Goal: Information Seeking & Learning: Learn about a topic

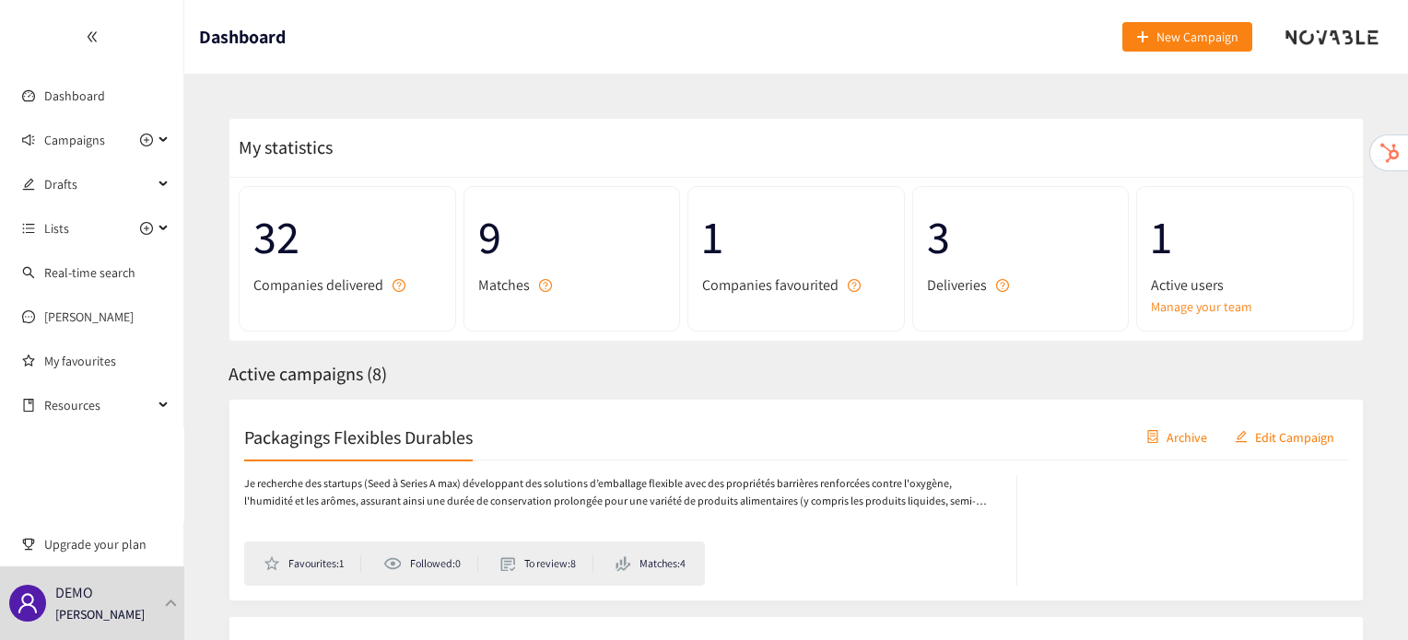
scroll to position [140, 0]
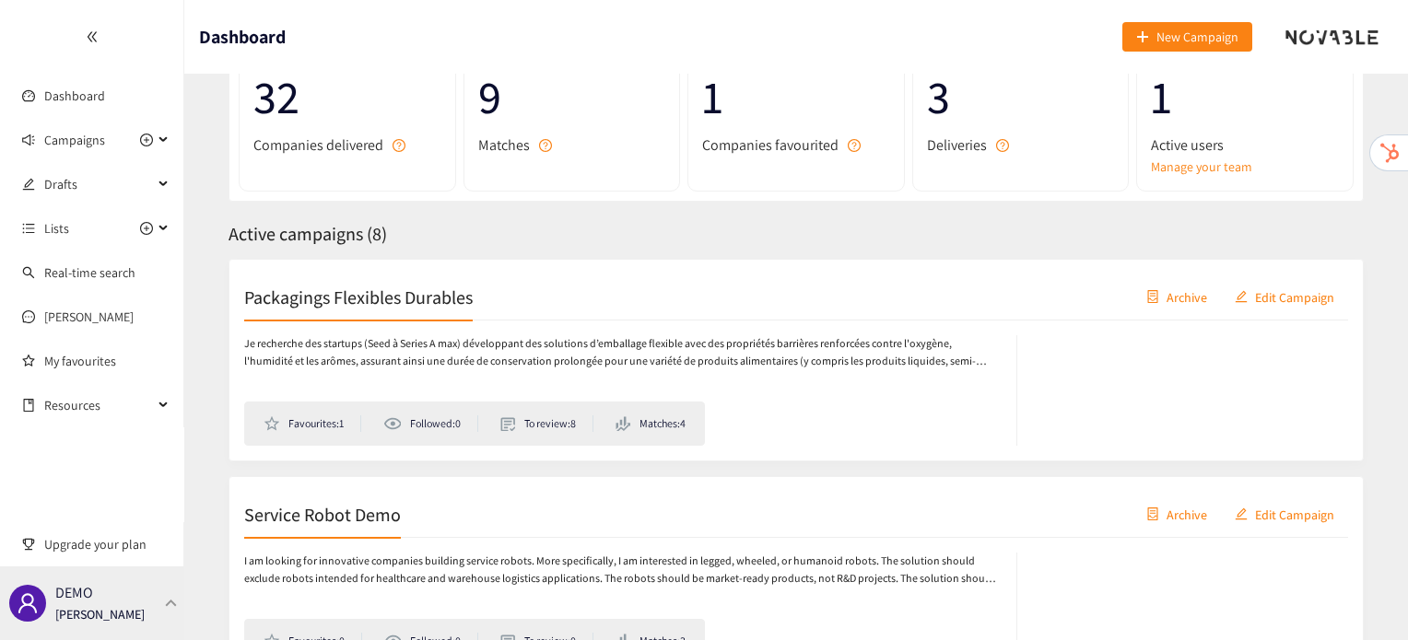
click at [153, 602] on div "DEMO [PERSON_NAME]" at bounding box center [92, 604] width 184 height 74
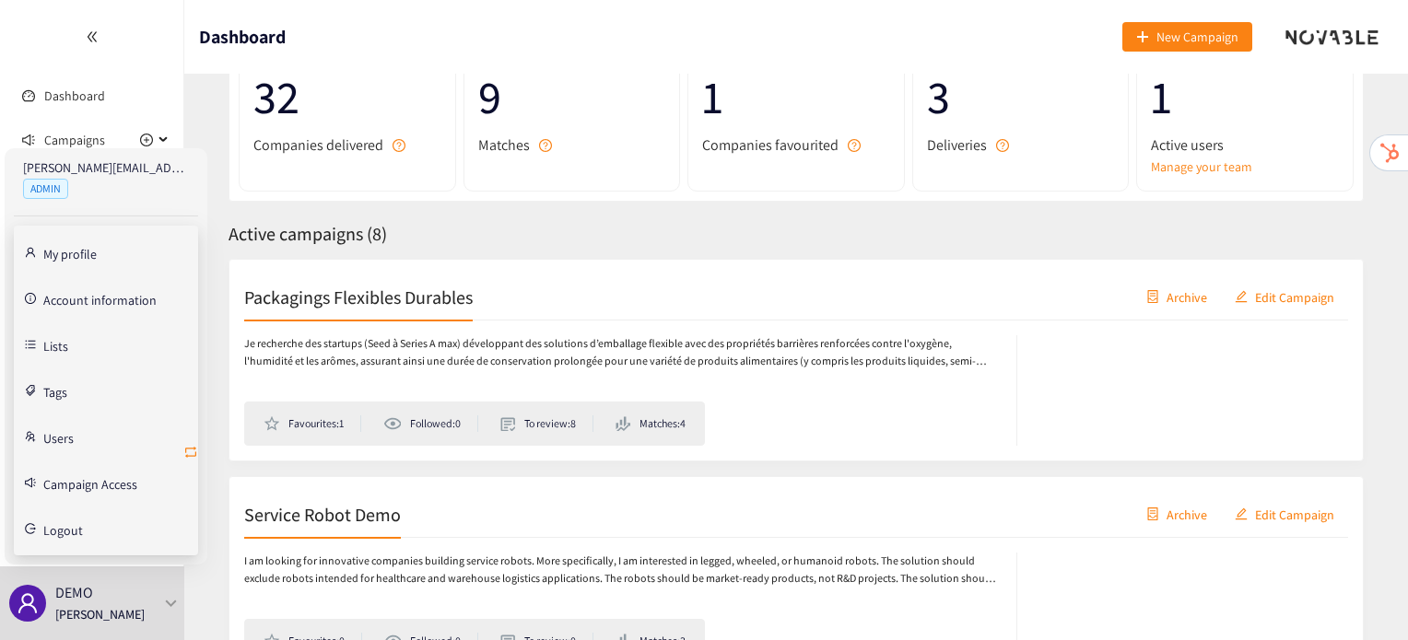
click at [188, 451] on icon "retweet" at bounding box center [190, 452] width 15 height 15
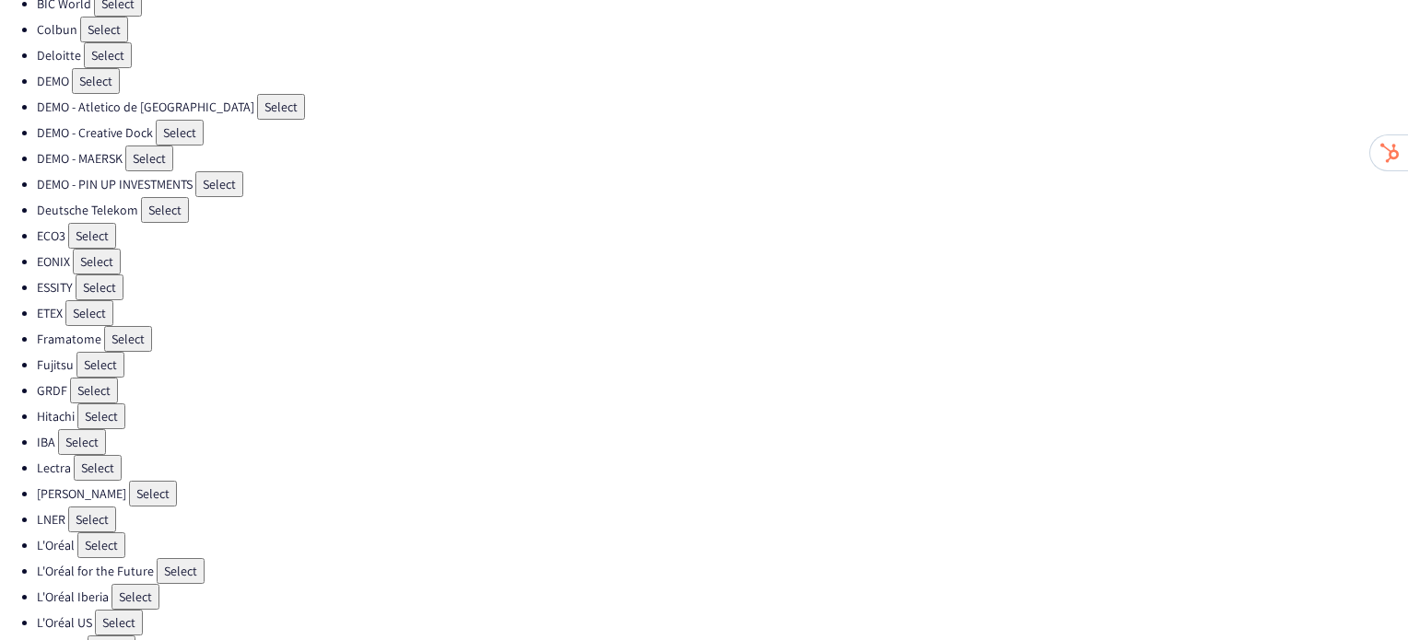
scroll to position [217, 0]
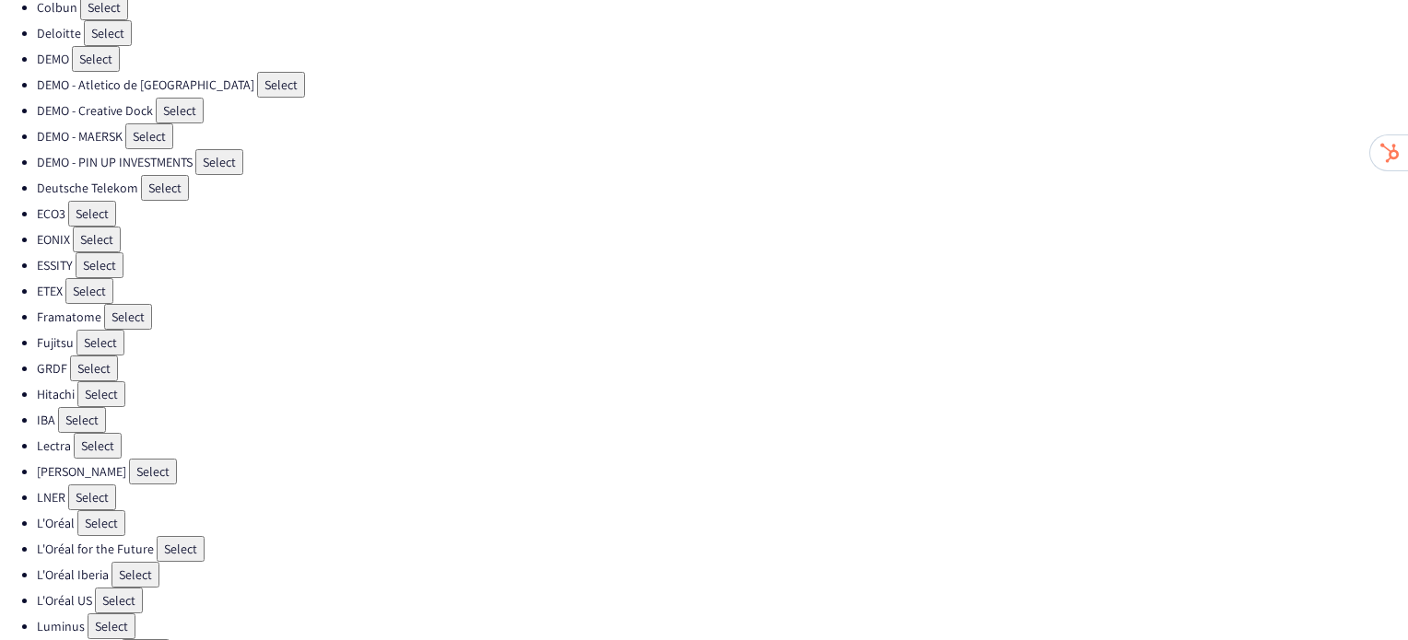
click at [190, 536] on button "Select" at bounding box center [181, 549] width 48 height 26
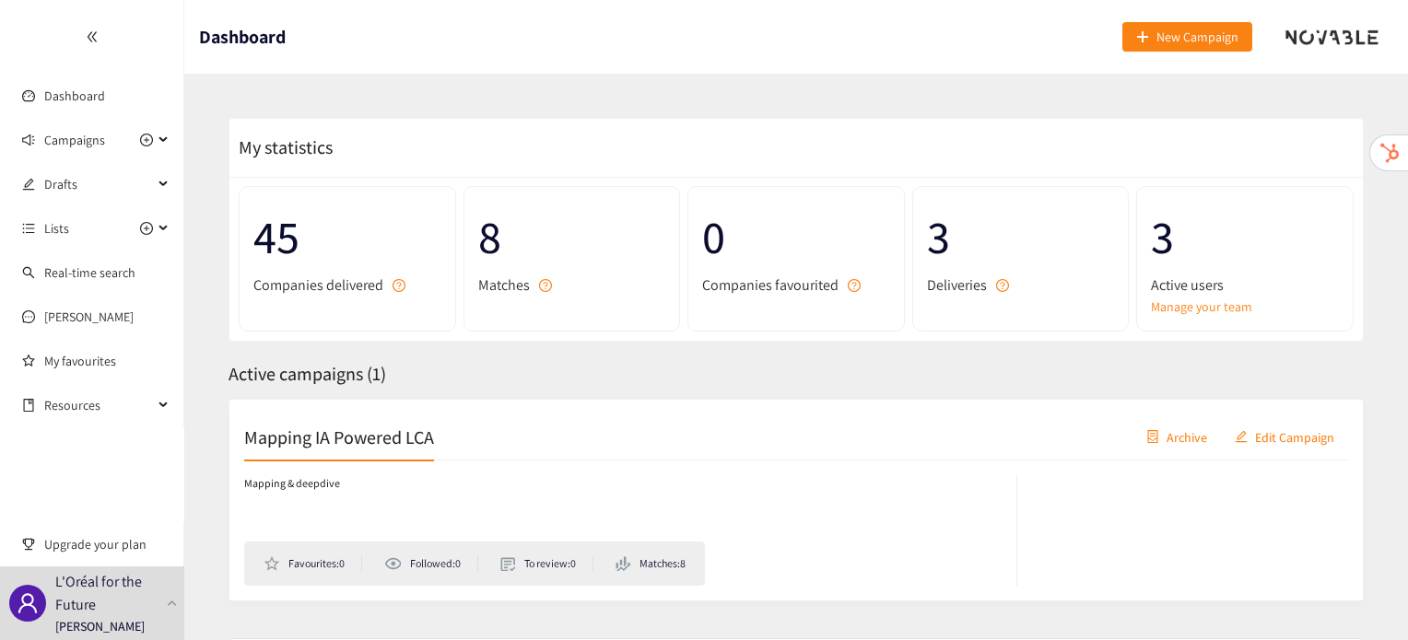
click at [310, 450] on h2 "Mapping IA Powered LCA" at bounding box center [339, 437] width 190 height 26
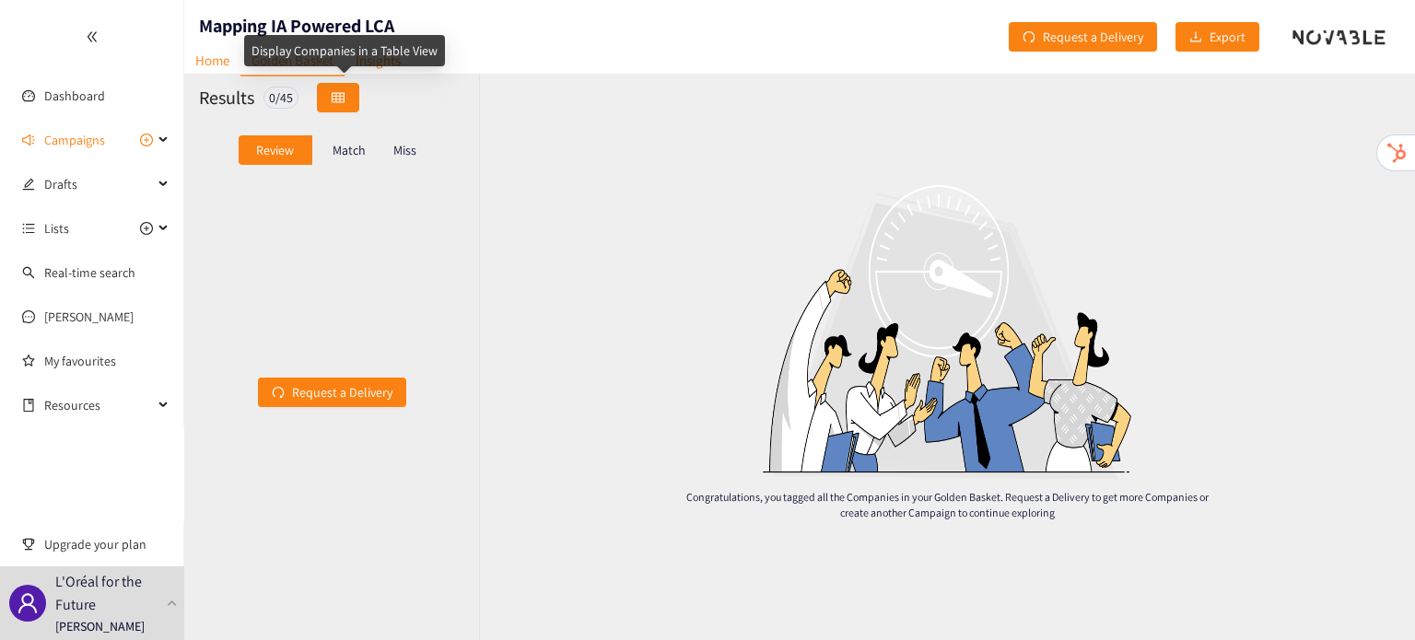
click at [341, 102] on icon "table" at bounding box center [338, 97] width 13 height 10
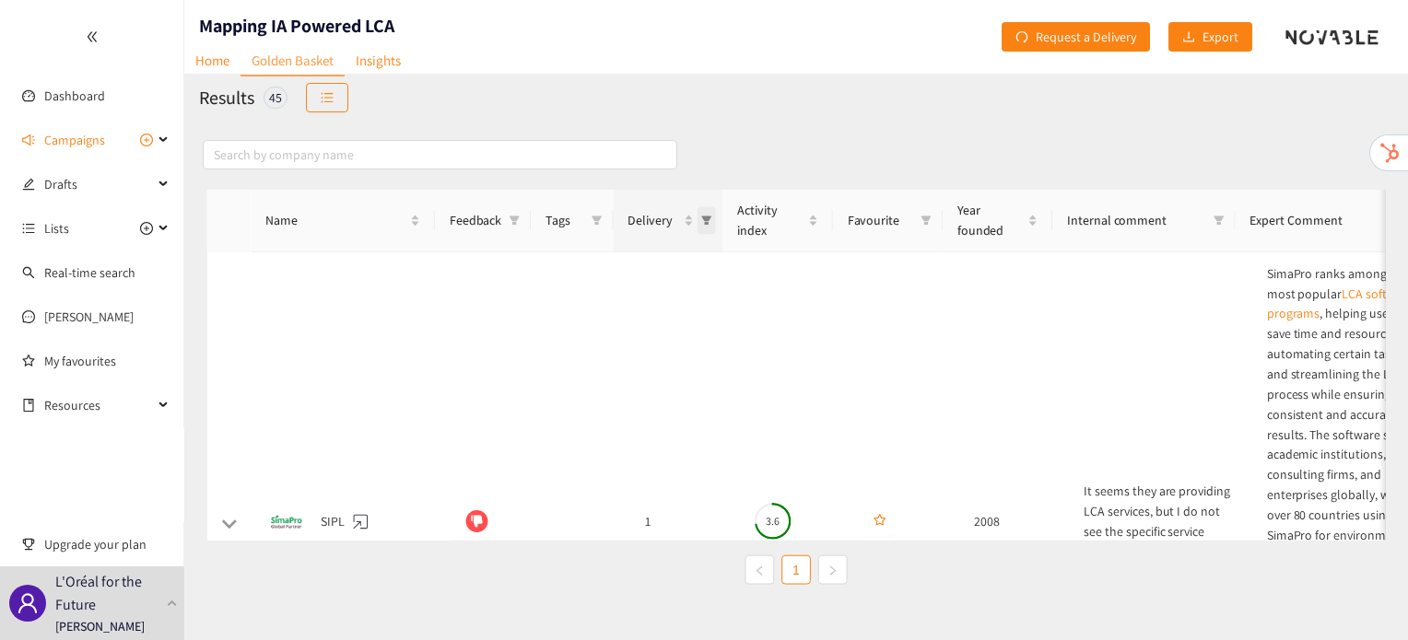
click at [697, 217] on span "Delivery" at bounding box center [706, 219] width 18 height 28
click at [658, 384] on span "3" at bounding box center [625, 388] width 160 height 20
checkbox input "true"
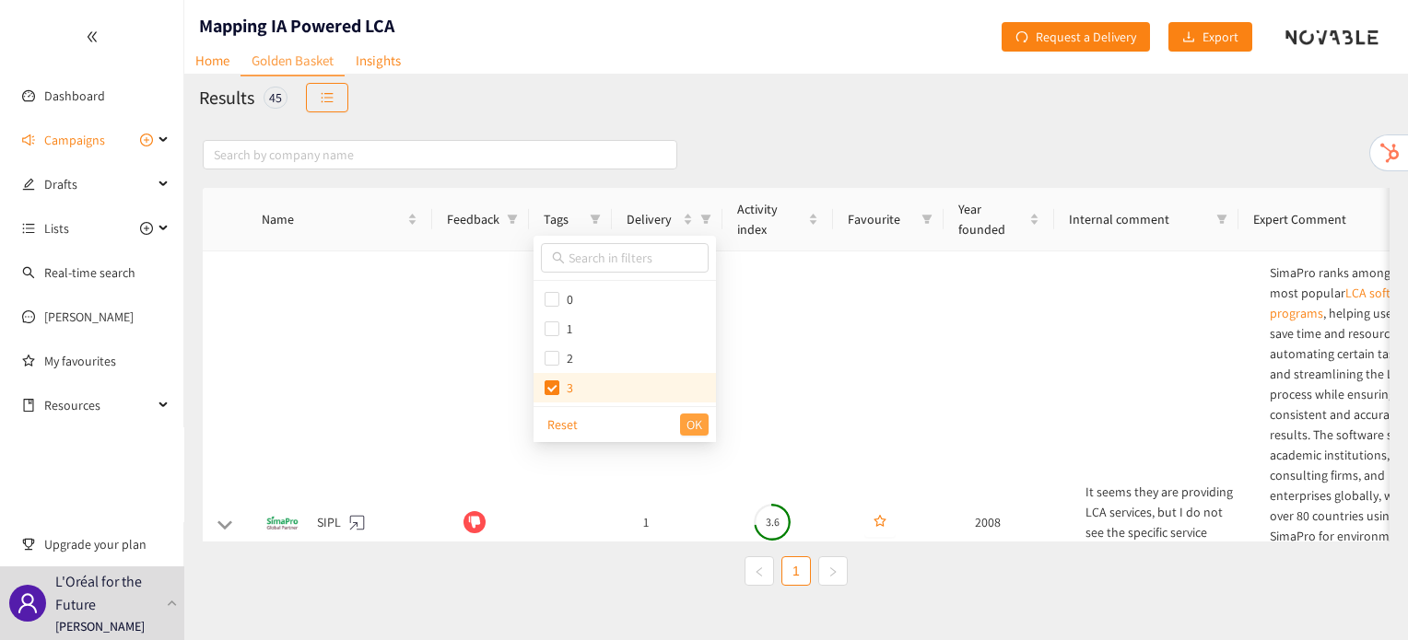
click at [697, 432] on span "OK" at bounding box center [695, 425] width 16 height 20
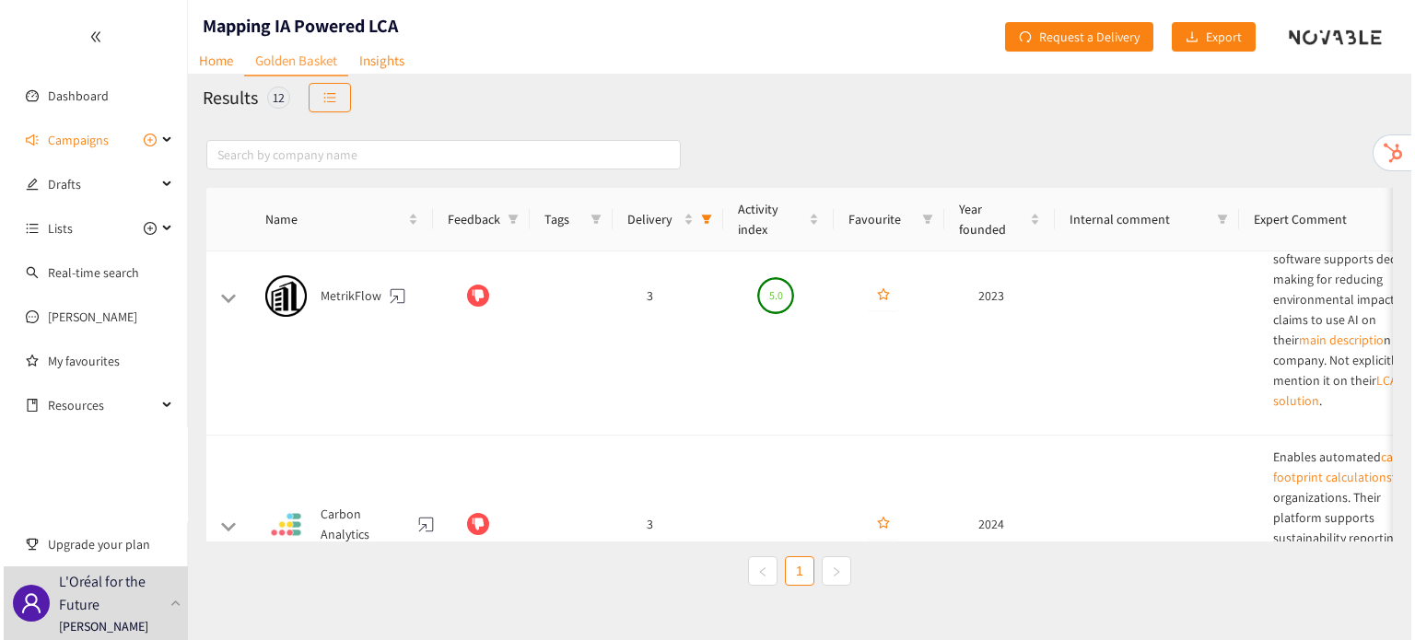
scroll to position [1848, 0]
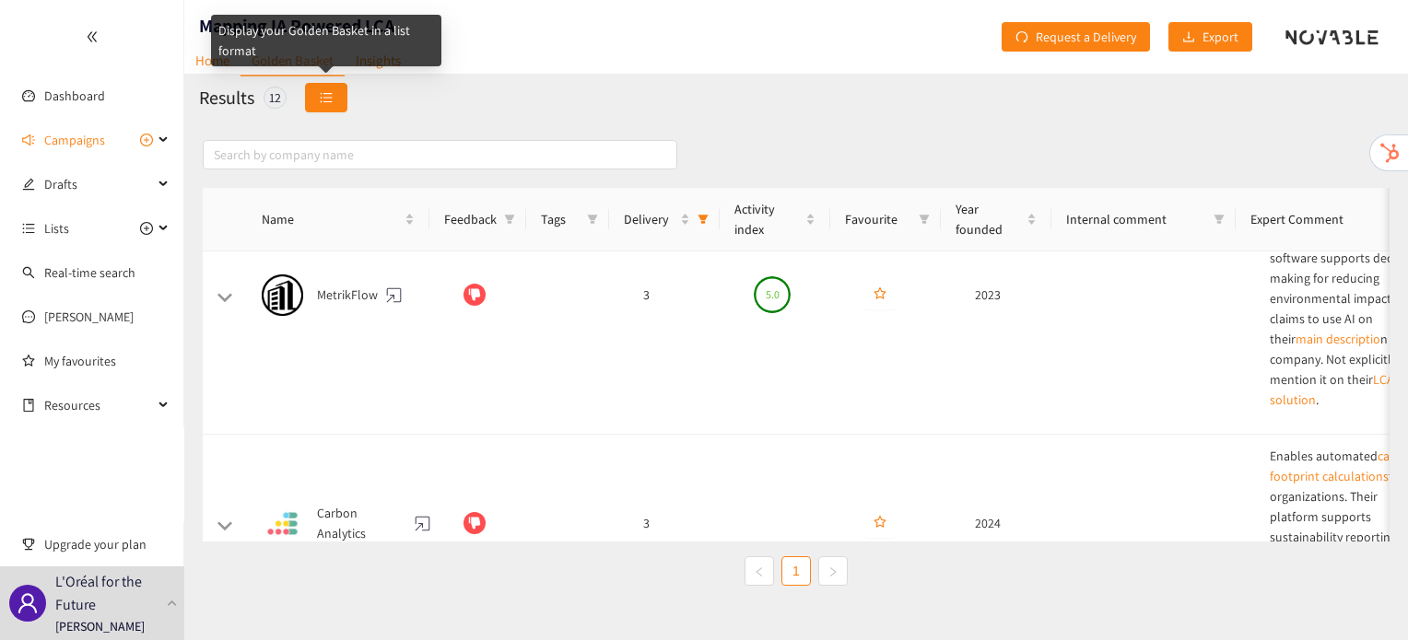
click at [334, 84] on button "button" at bounding box center [326, 97] width 42 height 29
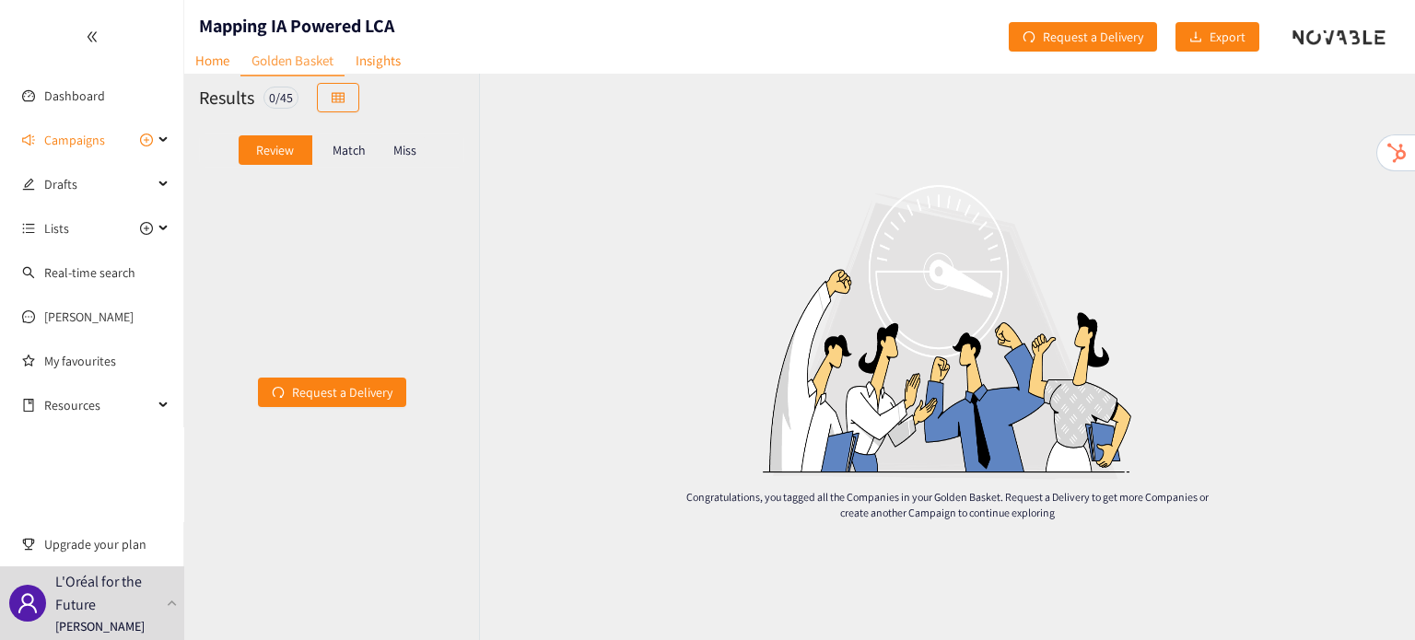
click at [352, 151] on p "Match" at bounding box center [349, 150] width 33 height 15
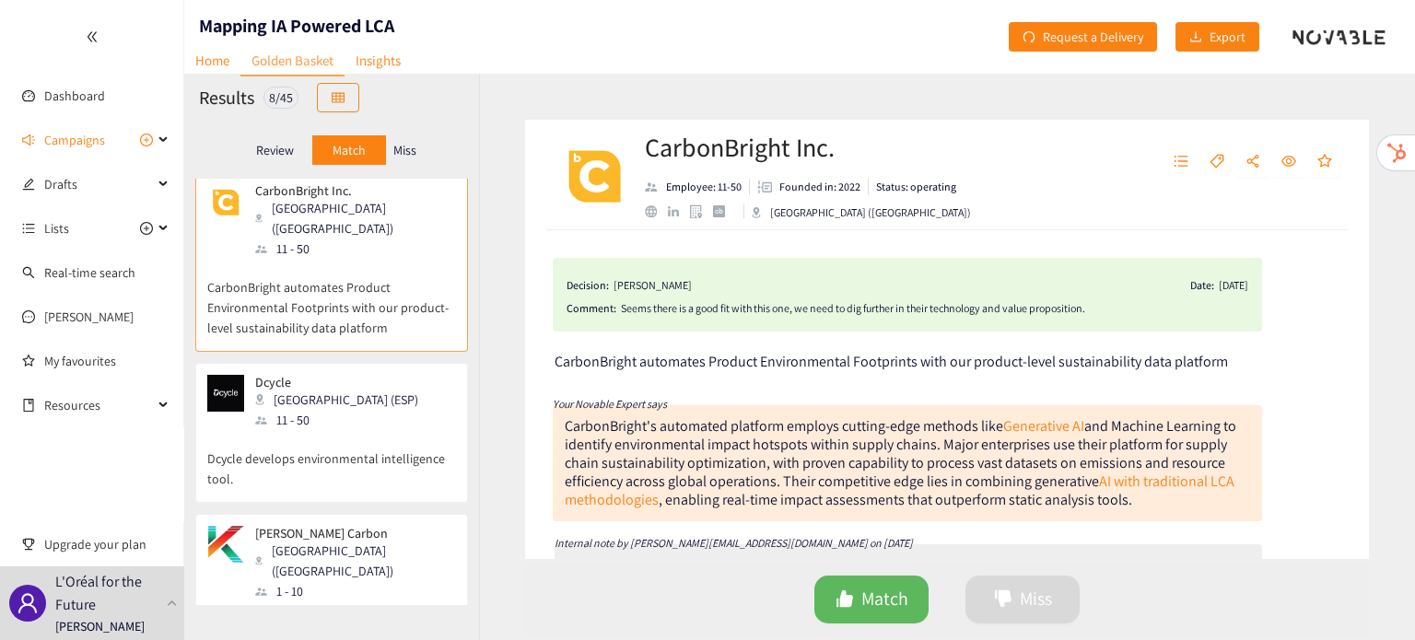
scroll to position [0, 0]
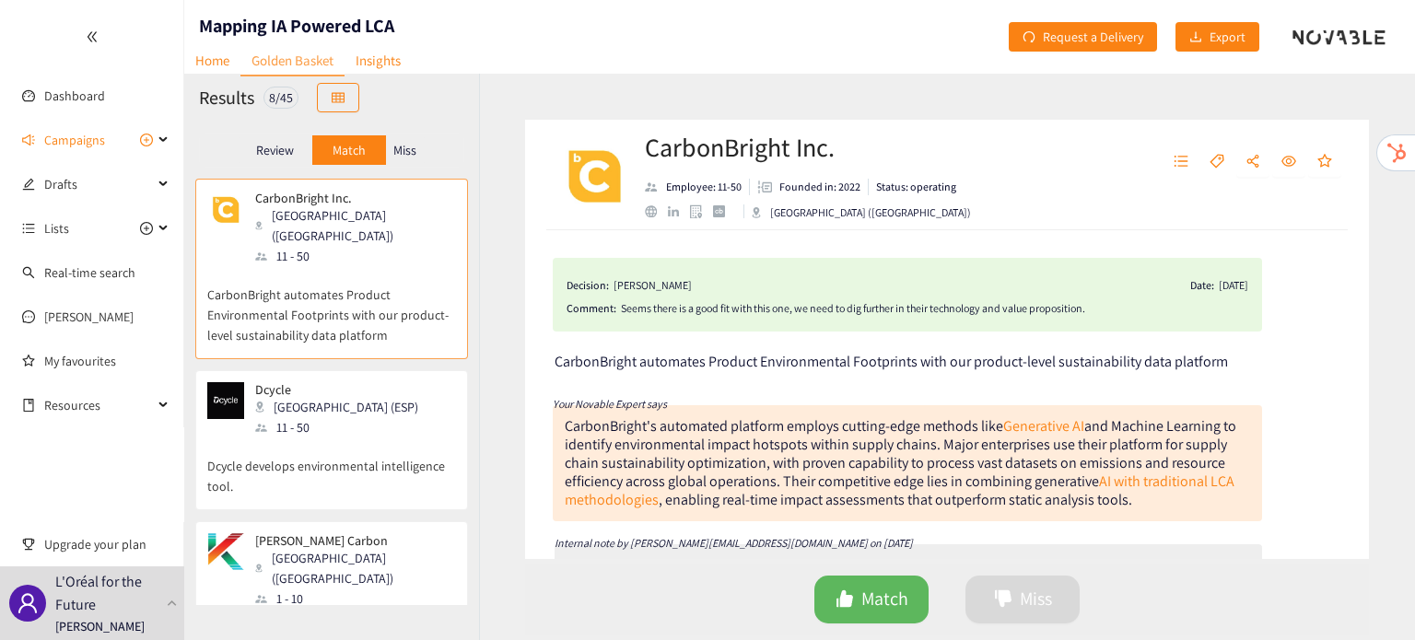
click at [301, 451] on p "Dcycle develops environmental intelligence tool." at bounding box center [331, 467] width 249 height 59
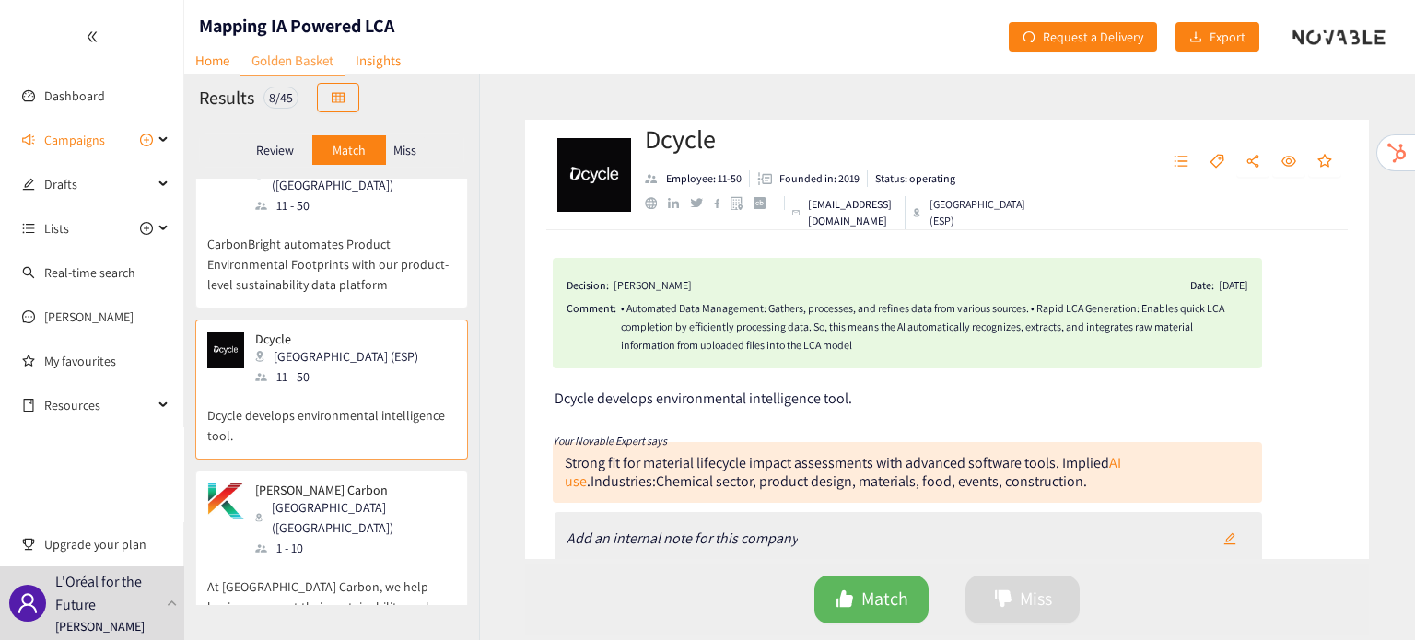
scroll to position [62, 0]
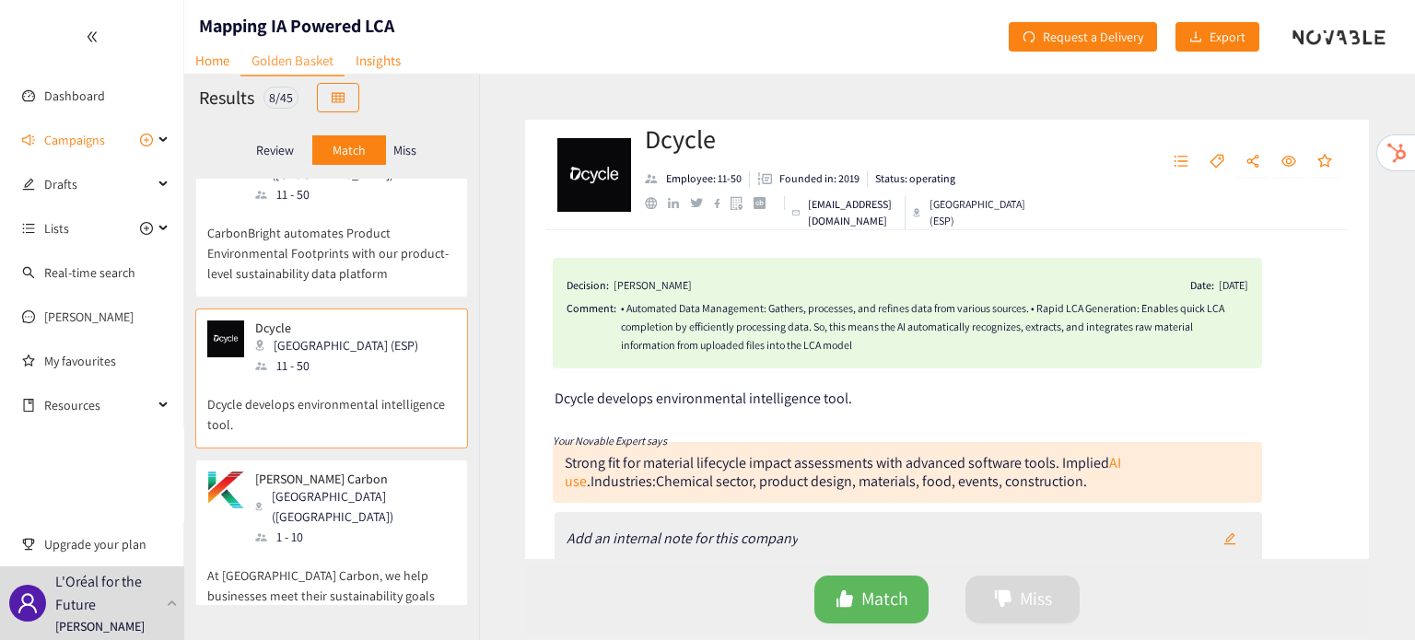
click at [301, 558] on p "At KLĒR Carbon, we help businesses meet their sustainability goals and reduce t…" at bounding box center [331, 586] width 249 height 79
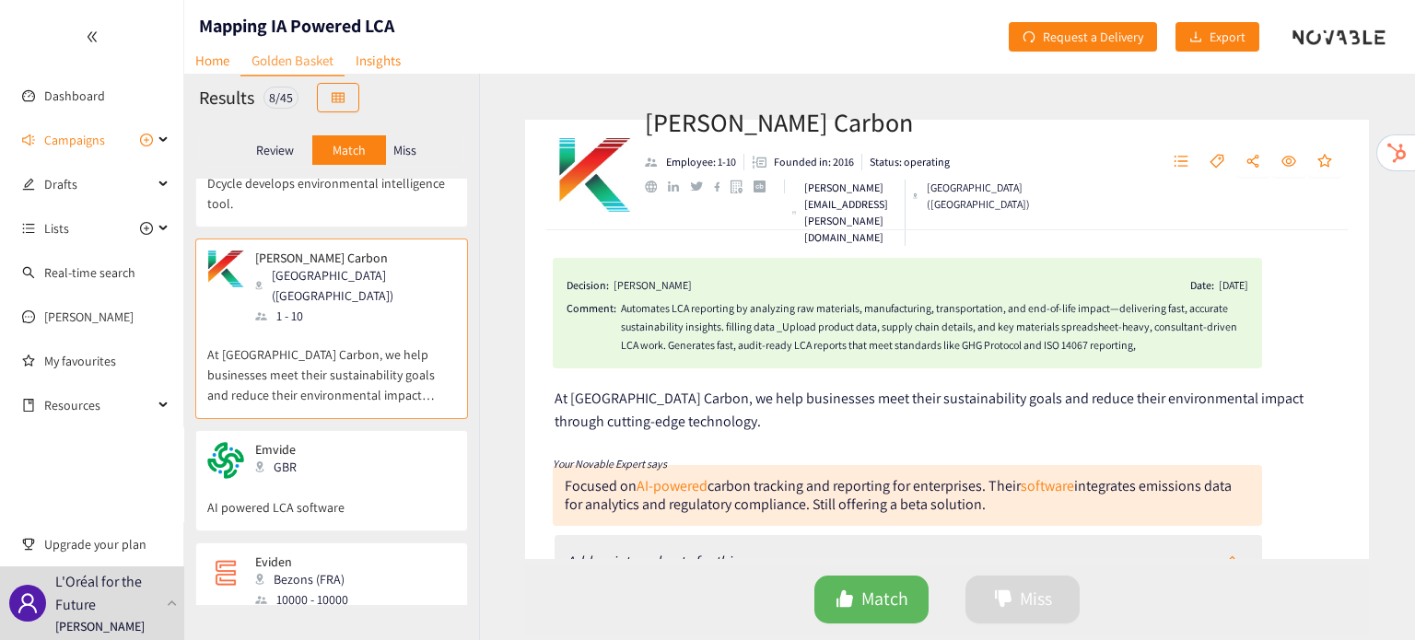
scroll to position [283, 0]
click at [302, 483] on div "Emvide GBR AI powered LCA software" at bounding box center [331, 486] width 249 height 88
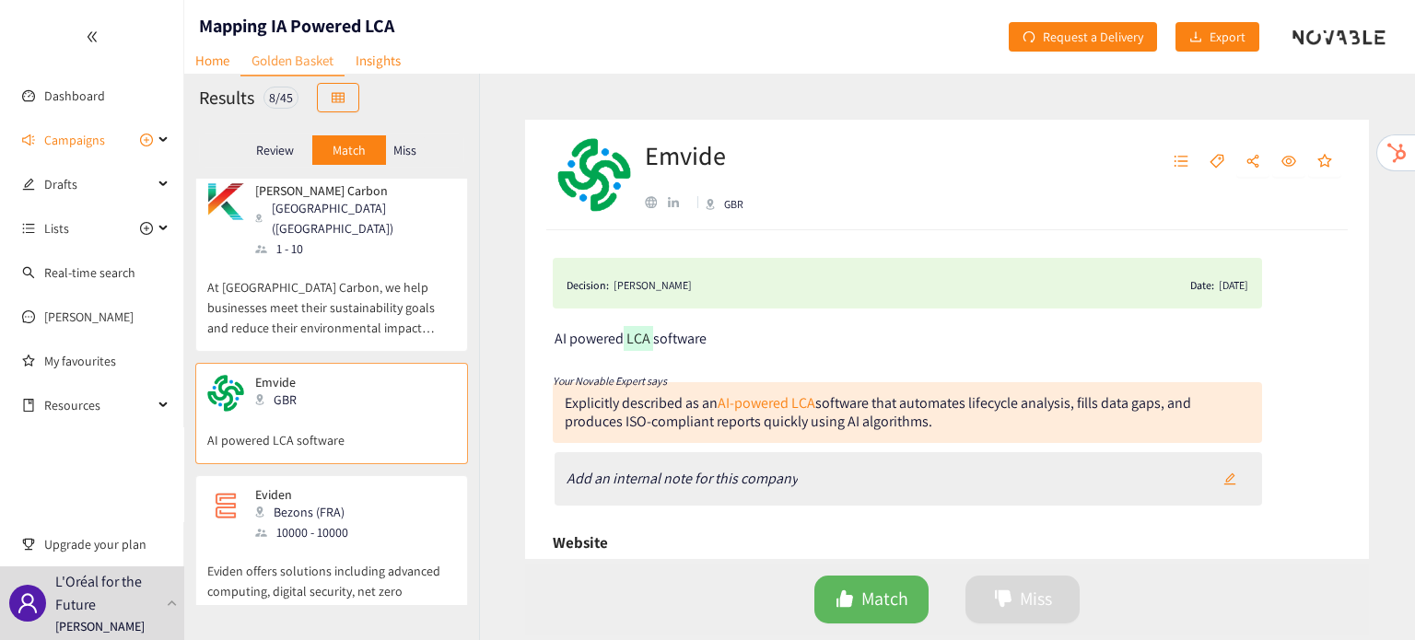
click at [302, 522] on div "10000 - 10000" at bounding box center [307, 532] width 104 height 20
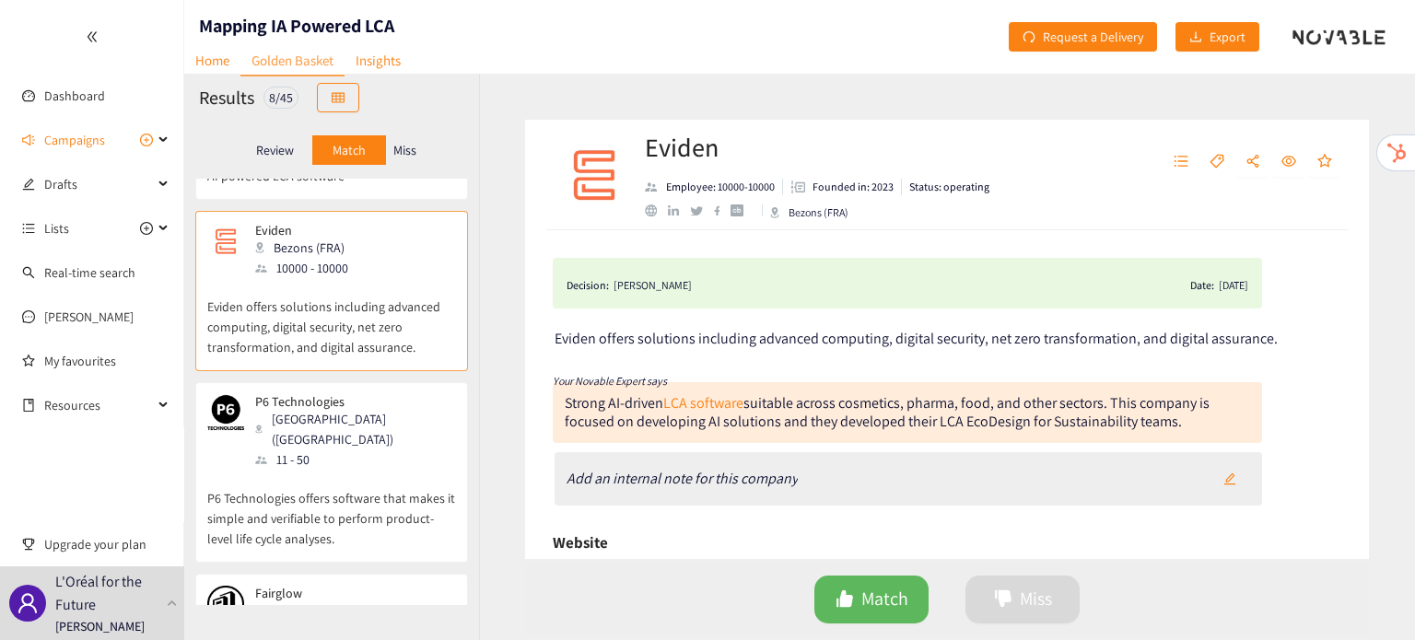
scroll to position [614, 0]
click at [302, 483] on p "P6 Technologies offers software that makes it simple and verifiable to perform …" at bounding box center [331, 510] width 249 height 79
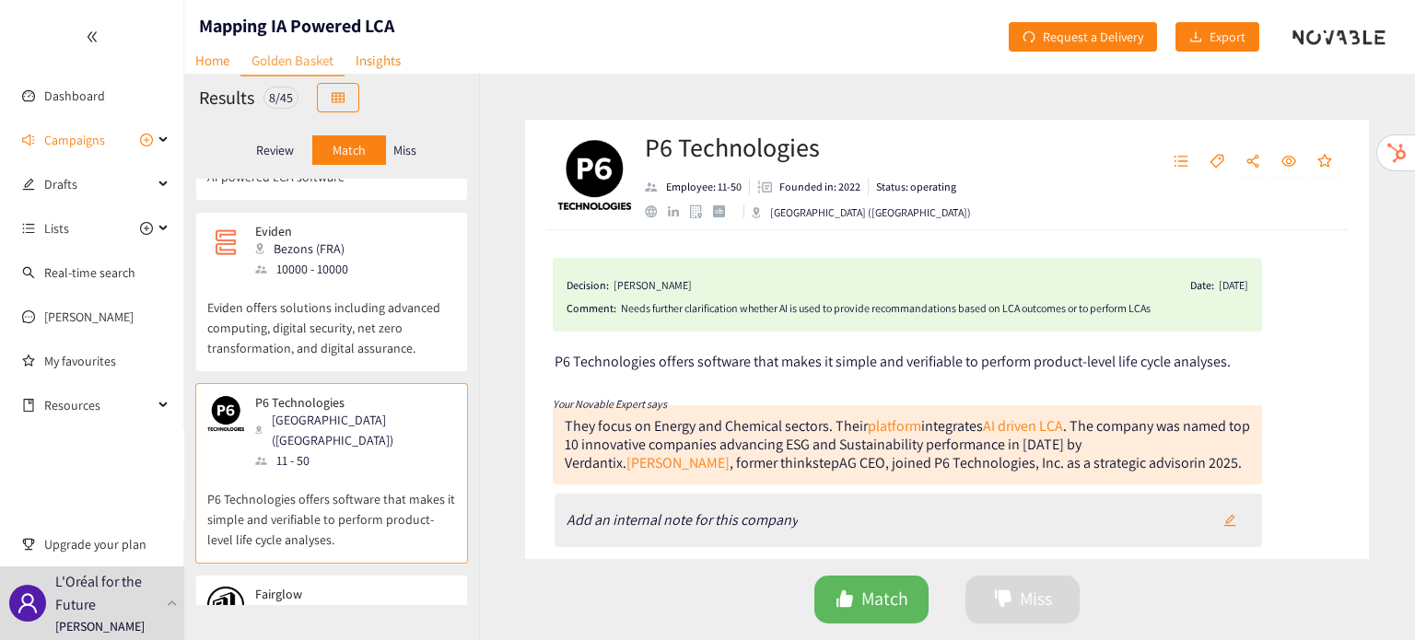
scroll to position [835, 0]
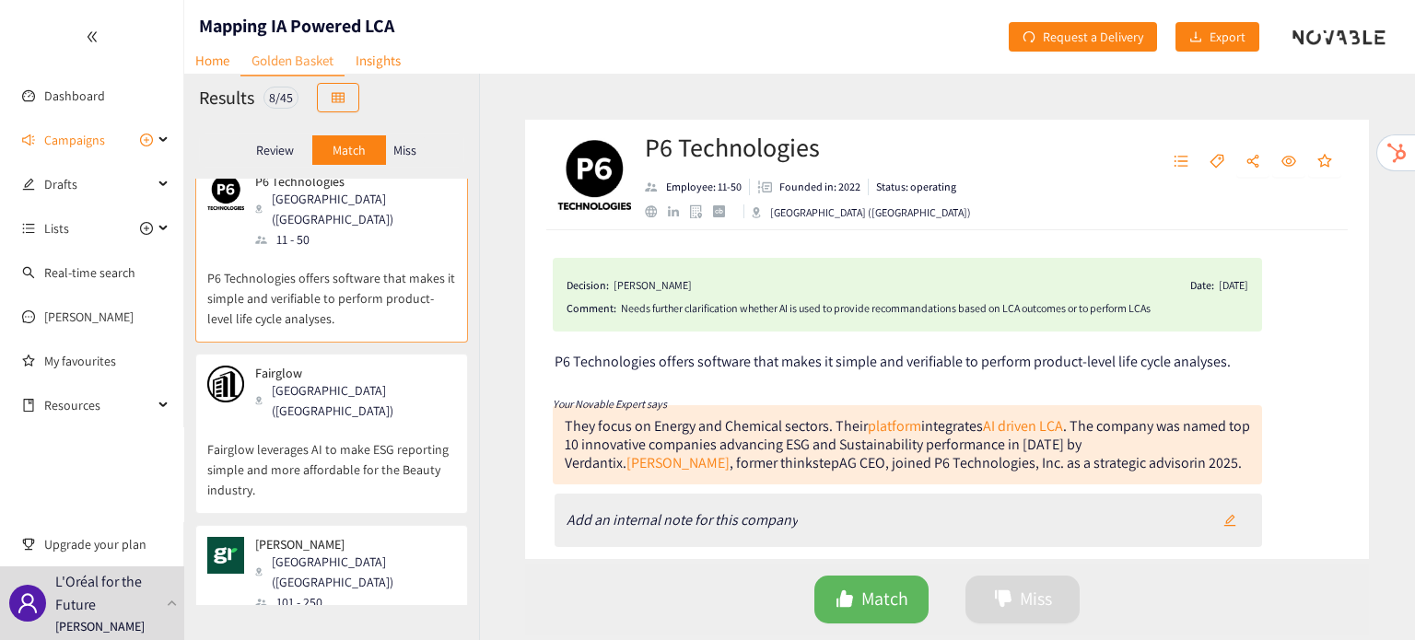
click at [303, 552] on div "[GEOGRAPHIC_DATA] ([GEOGRAPHIC_DATA])" at bounding box center [354, 572] width 199 height 41
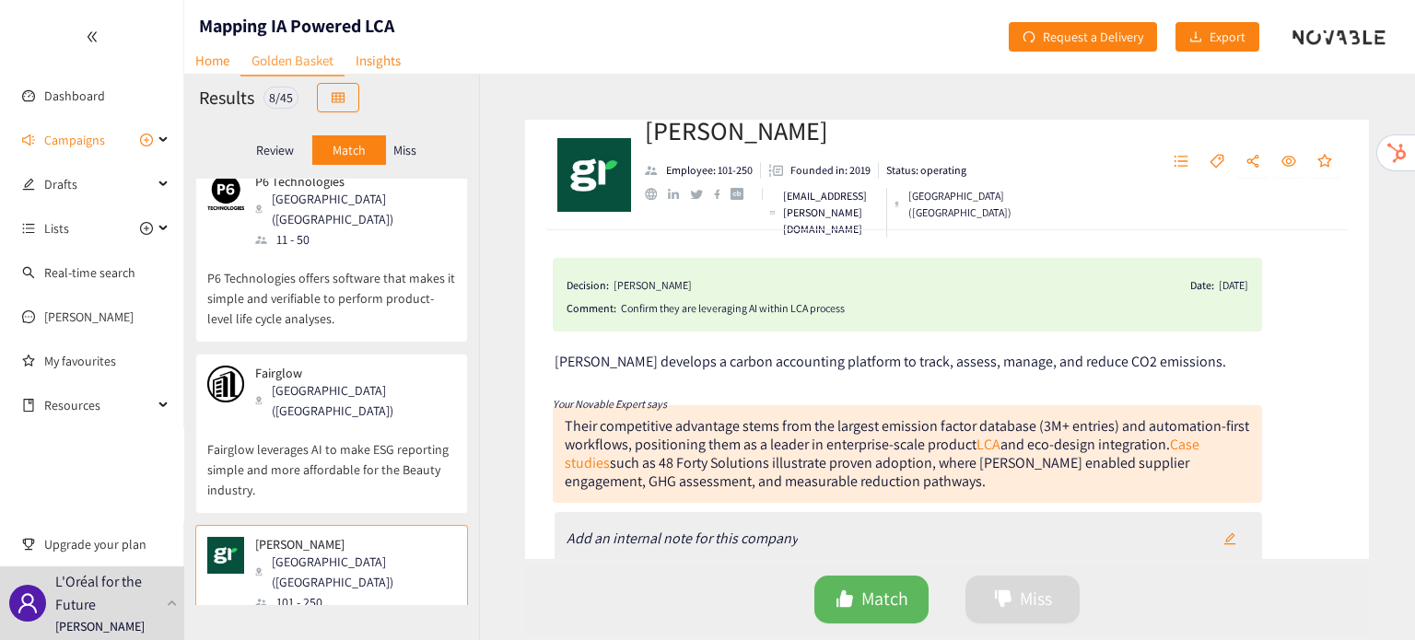
scroll to position [843, 0]
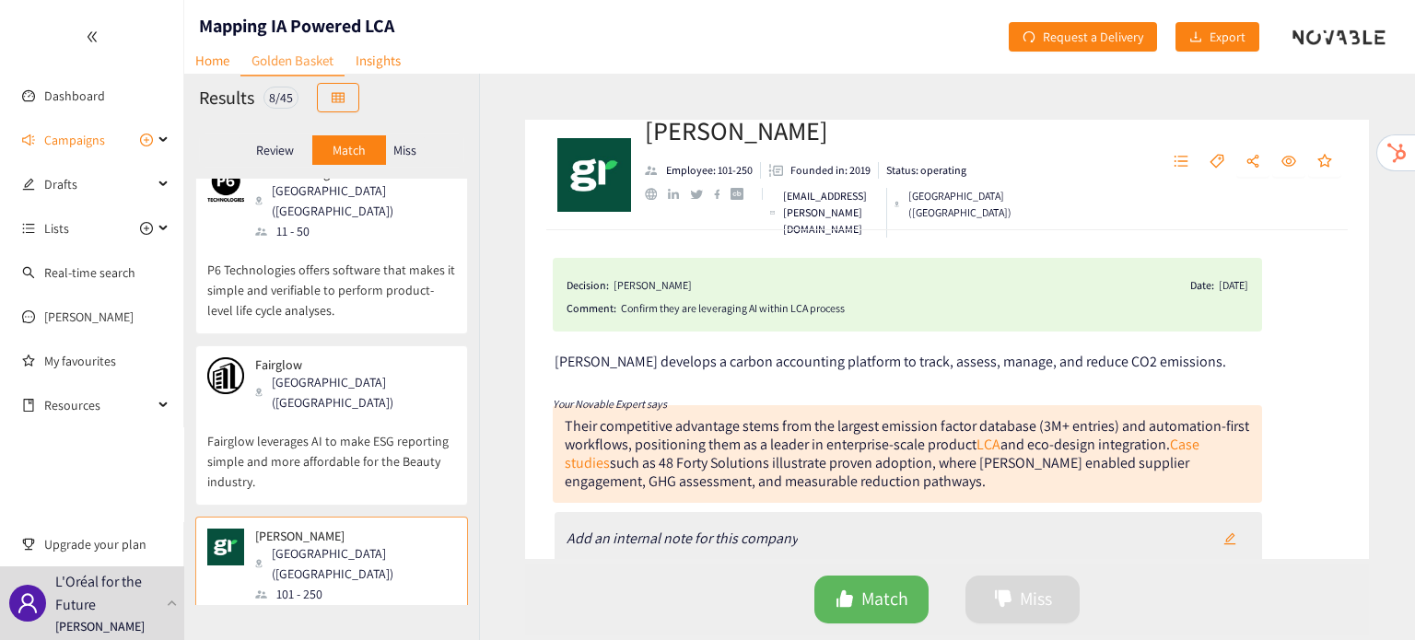
click at [276, 413] on p "Fairglow leverages AI to make ESG reporting simple and more affordable for the …" at bounding box center [331, 452] width 249 height 79
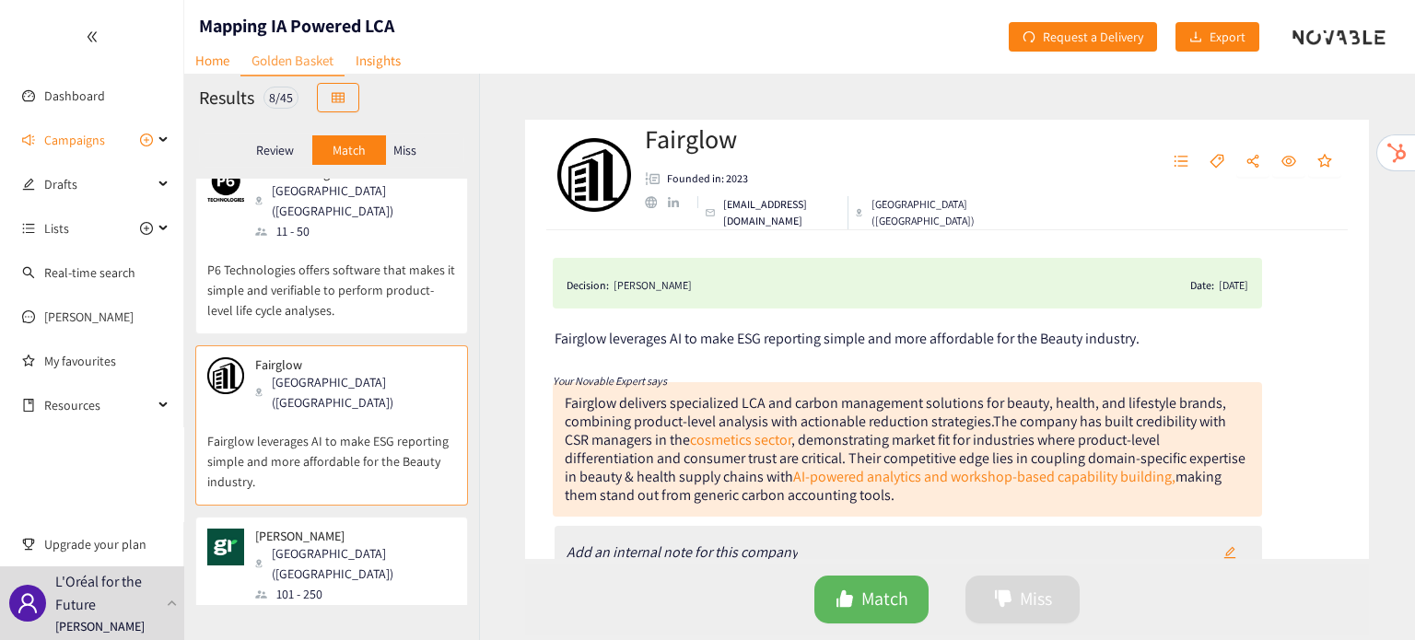
scroll to position [663, 0]
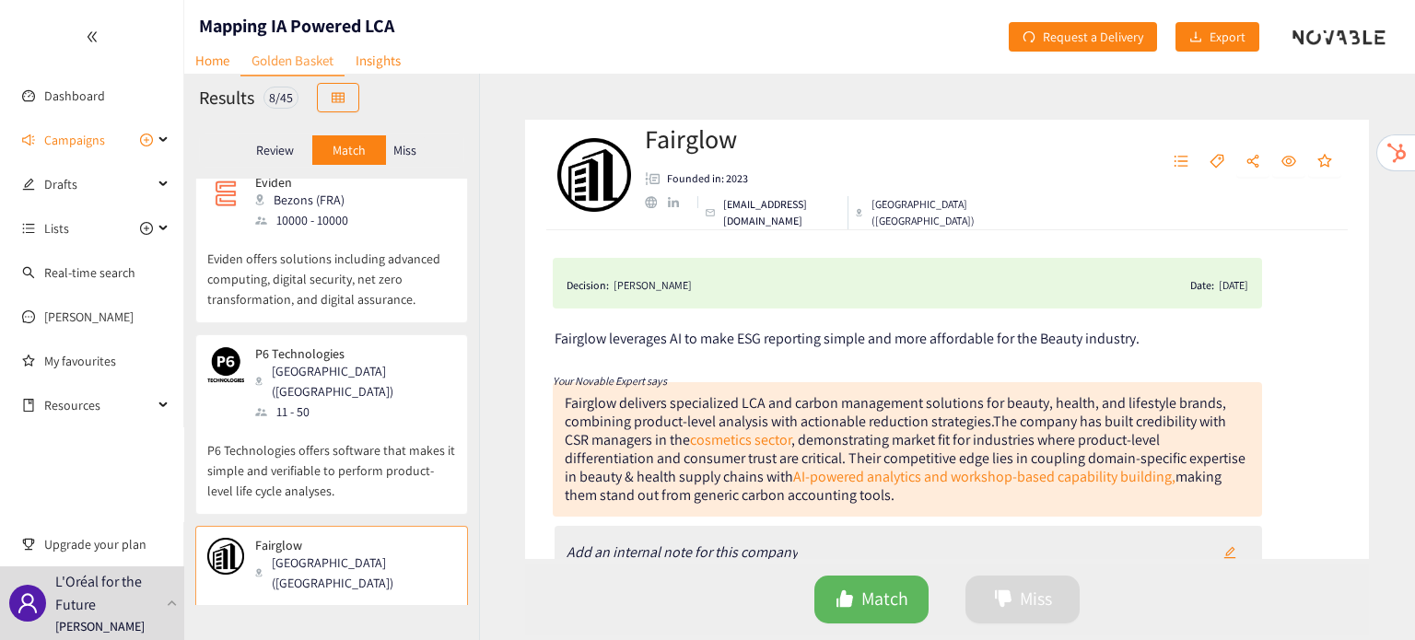
click at [276, 422] on p "P6 Technologies offers software that makes it simple and verifiable to perform …" at bounding box center [331, 461] width 249 height 79
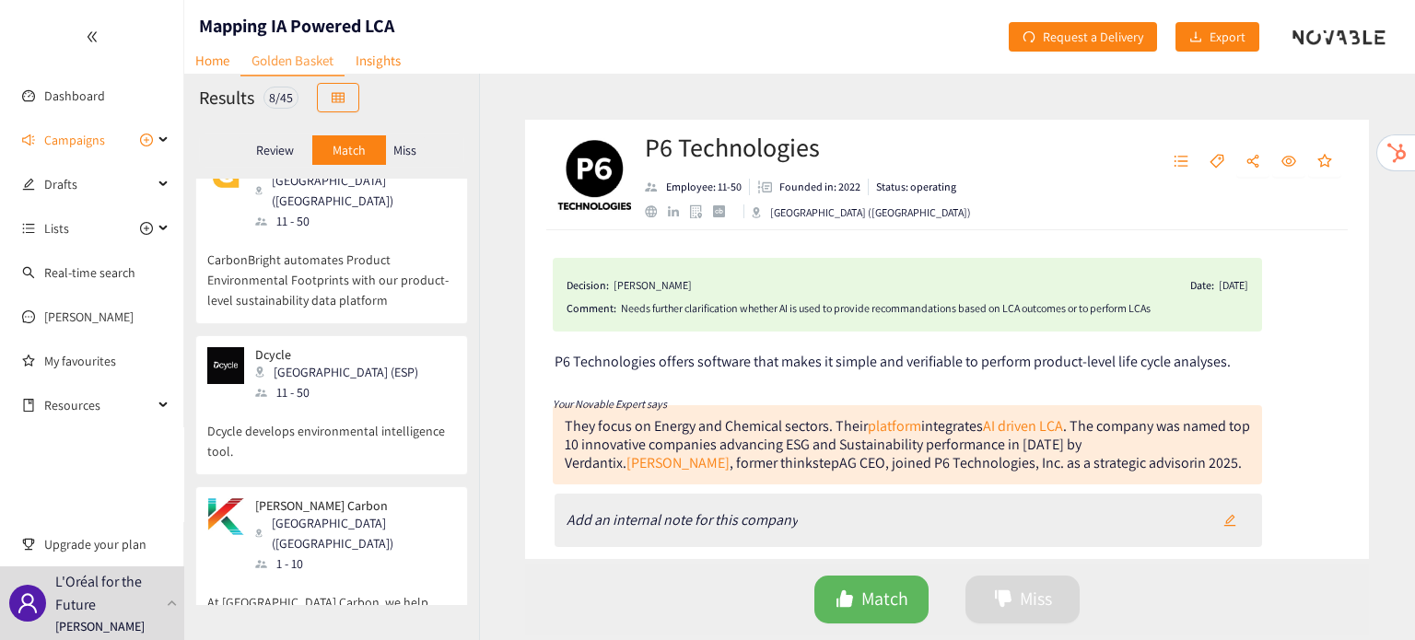
scroll to position [0, 0]
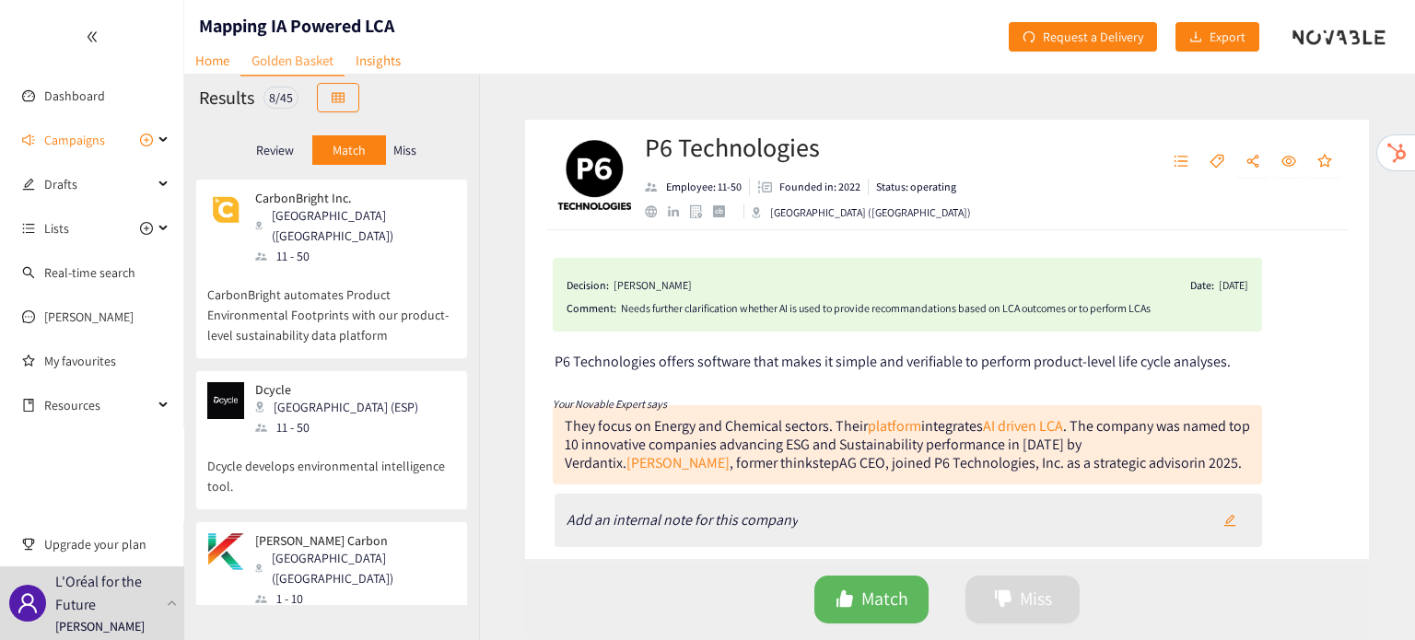
click at [415, 145] on p "Miss" at bounding box center [404, 150] width 23 height 15
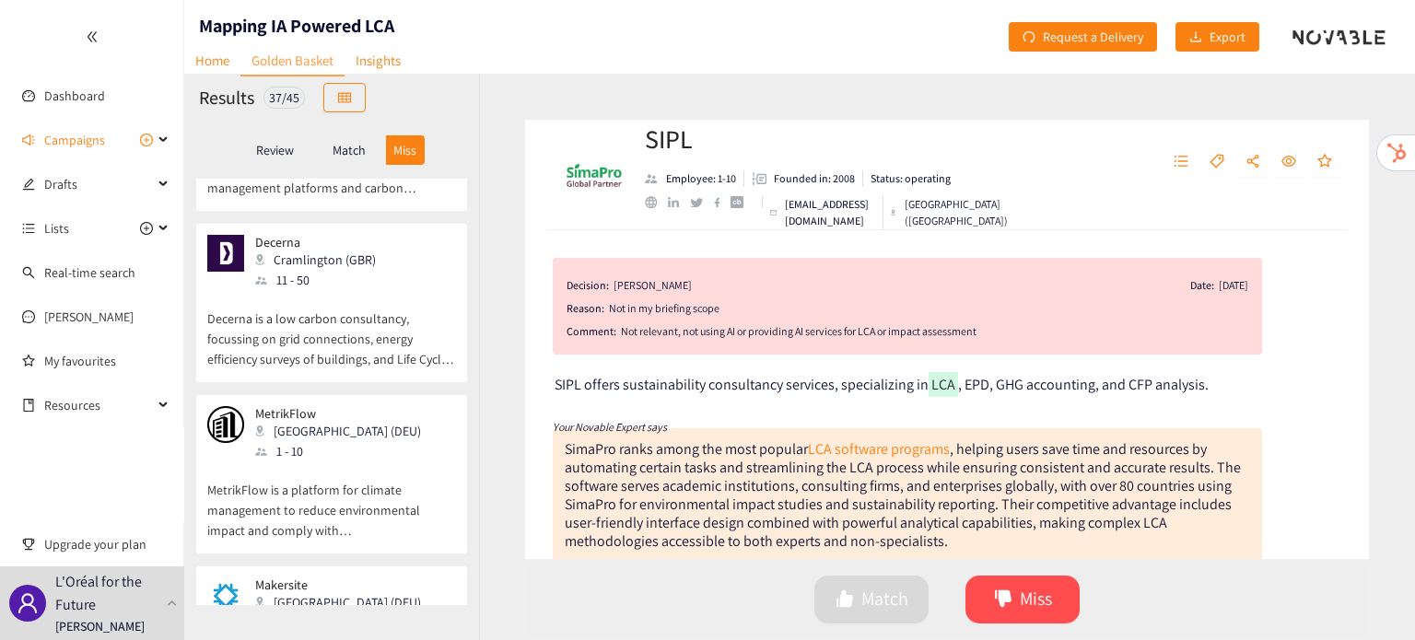
scroll to position [3154, 0]
click at [335, 617] on div "51 - 100" at bounding box center [343, 627] width 177 height 20
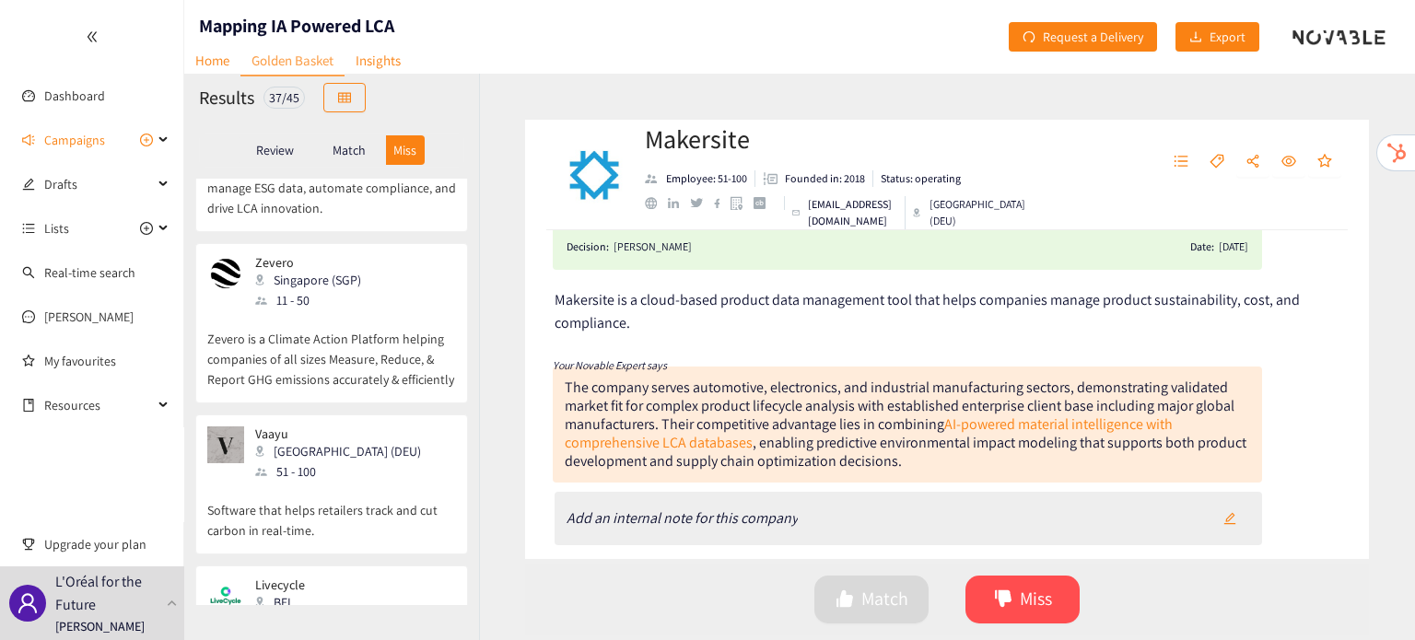
scroll to position [4679, 0]
click at [370, 429] on div "Vaayu Berlin (DEU) 51 - 100" at bounding box center [331, 456] width 249 height 55
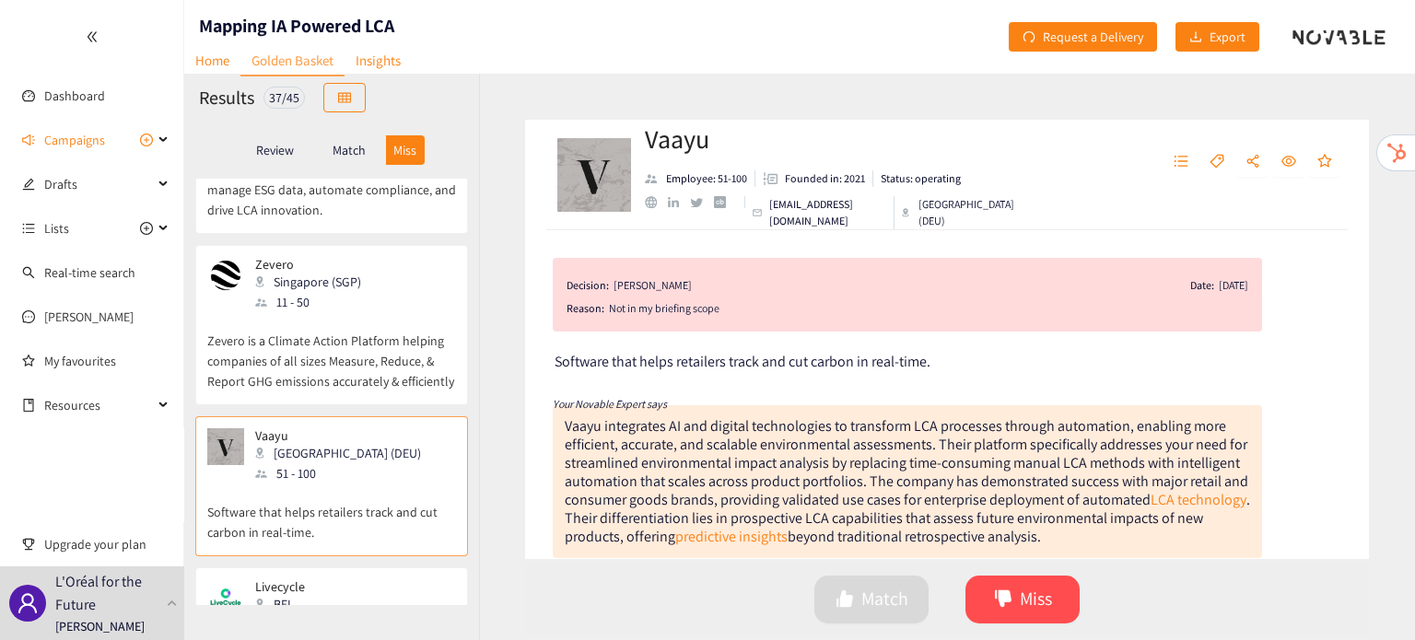
click at [312, 484] on p "Software that helps retailers track and cut carbon in real-time." at bounding box center [331, 513] width 249 height 59
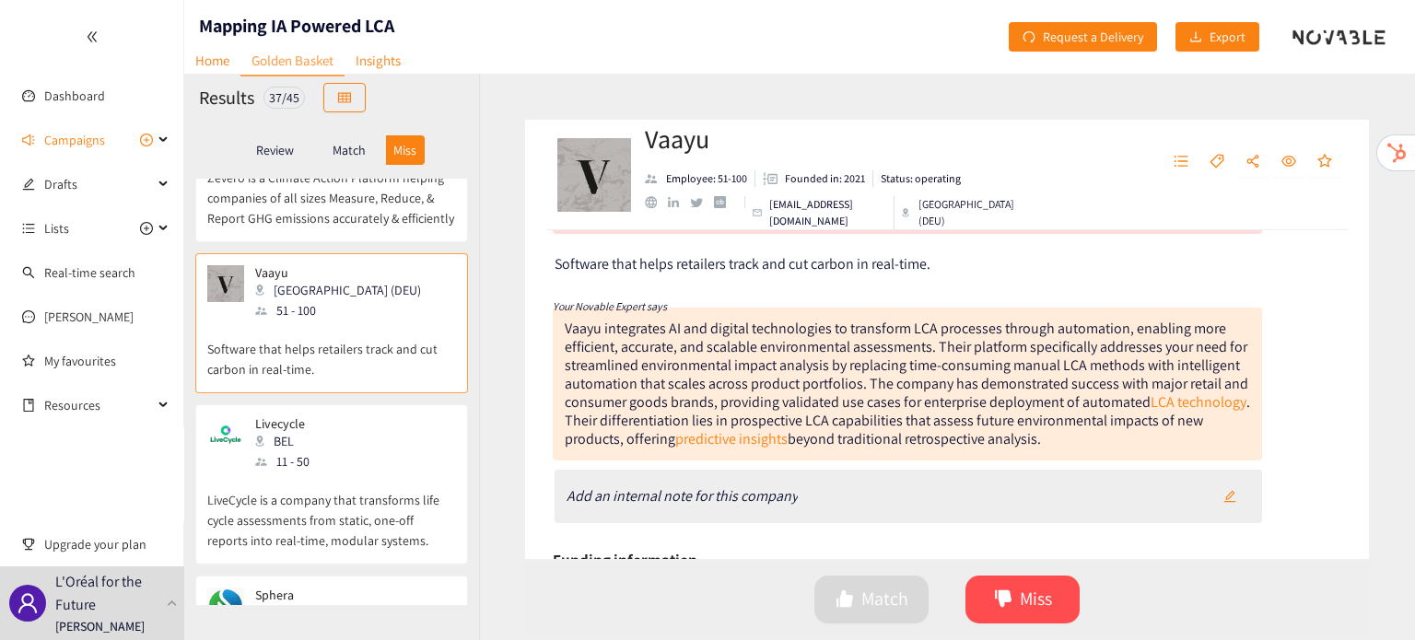
scroll to position [0, 0]
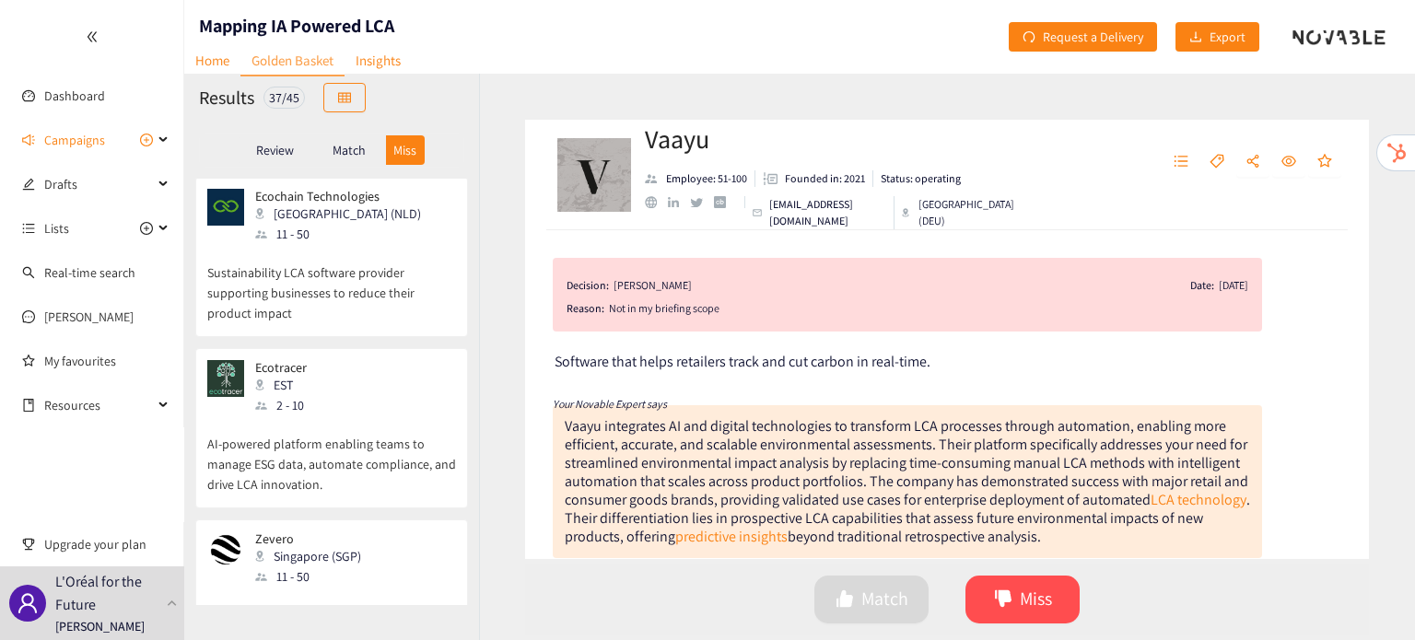
click at [324, 587] on p "Zevero is a Climate Action Platform helping companies of all sizes Measure, Red…" at bounding box center [331, 626] width 249 height 79
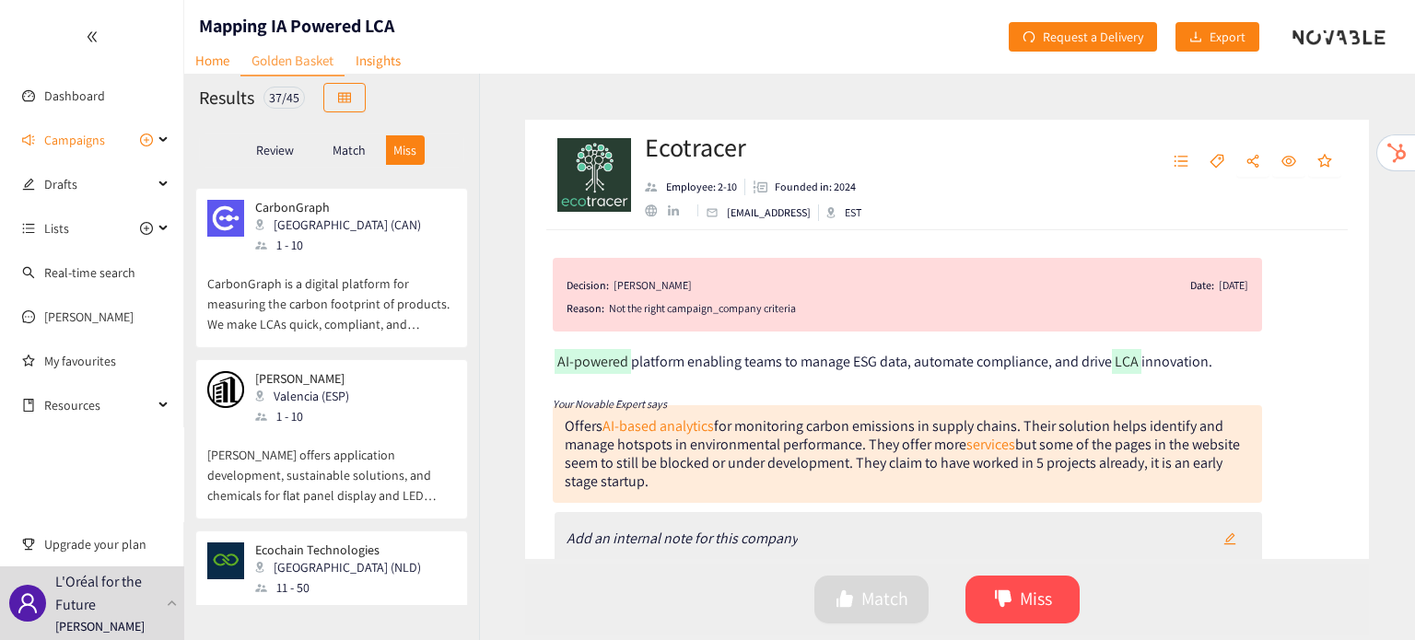
click at [328, 598] on p "Sustainability LCA software provider supporting businesses to reduce their prod…" at bounding box center [331, 637] width 249 height 79
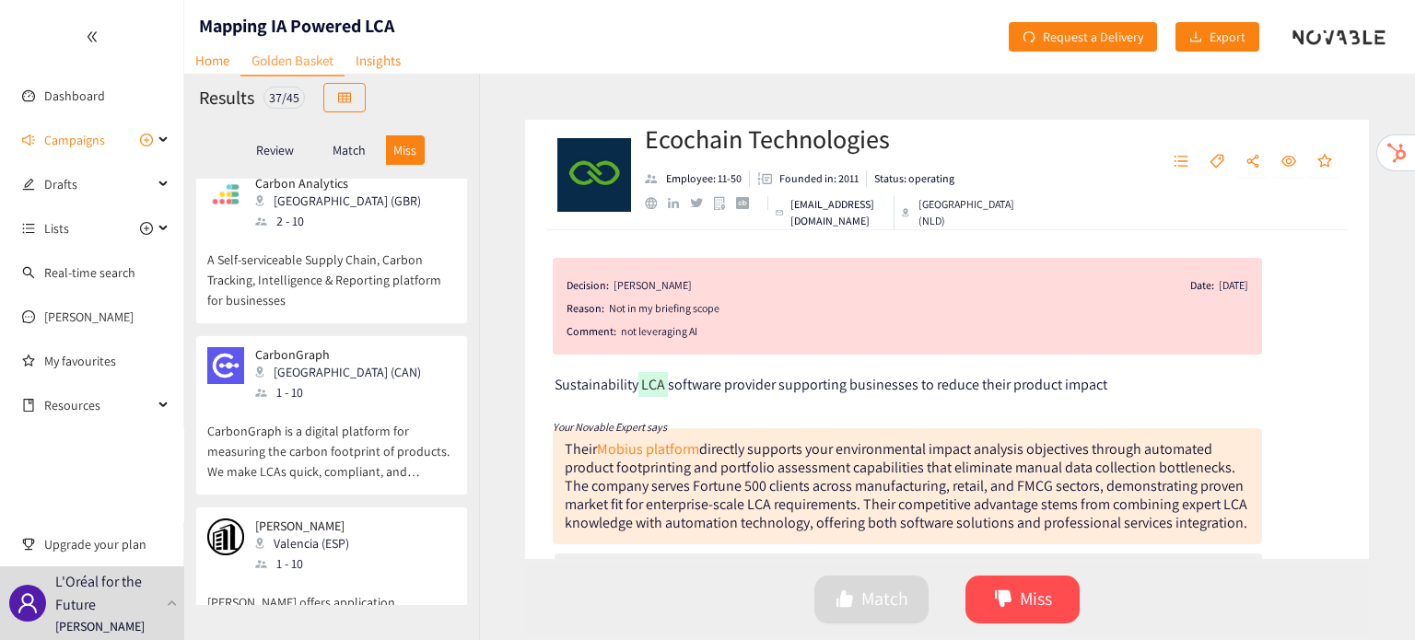
scroll to position [3901, 0]
click at [328, 577] on p "Devera offers application development, sustainable solutions, and chemicals for…" at bounding box center [331, 616] width 249 height 79
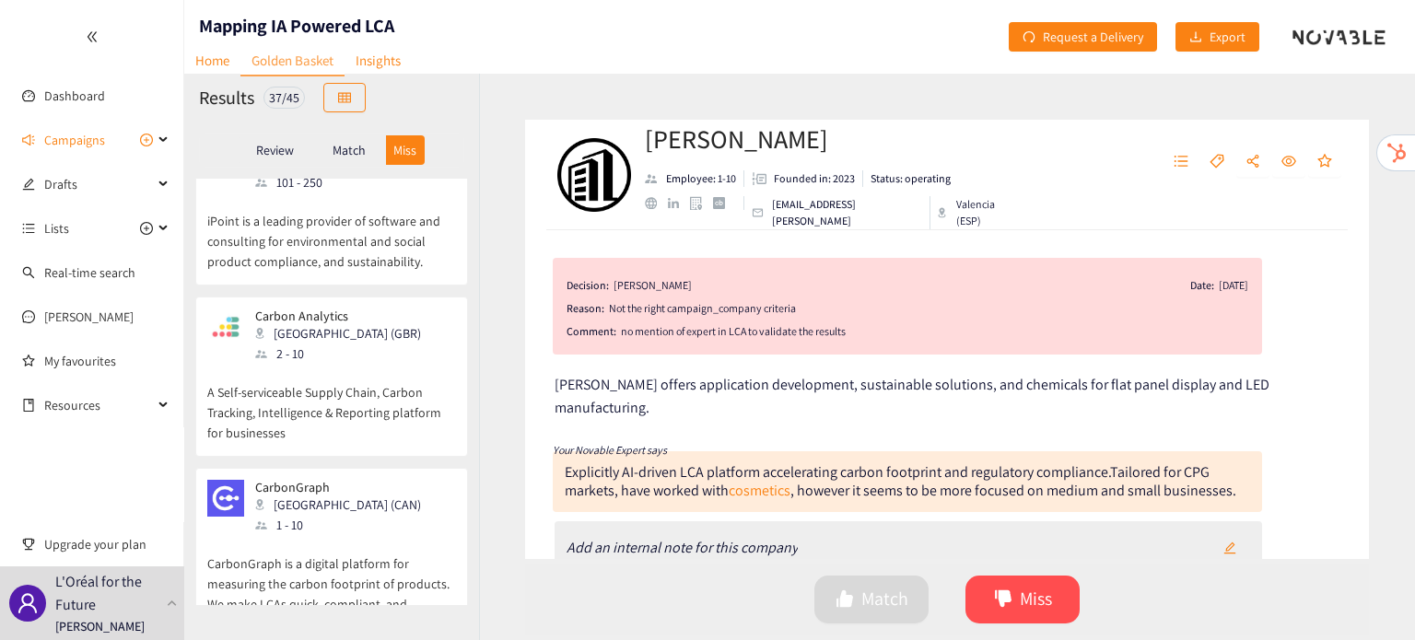
scroll to position [3664, 0]
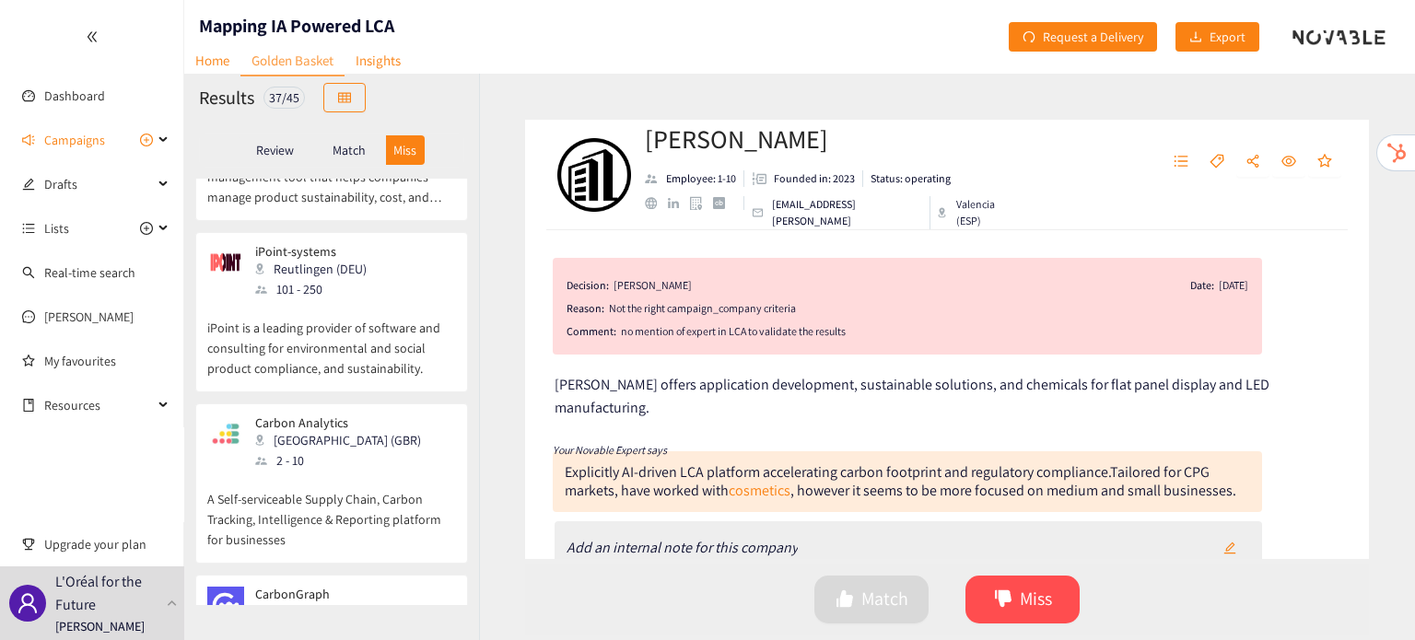
click at [328, 622] on div "1 - 10" at bounding box center [343, 632] width 177 height 20
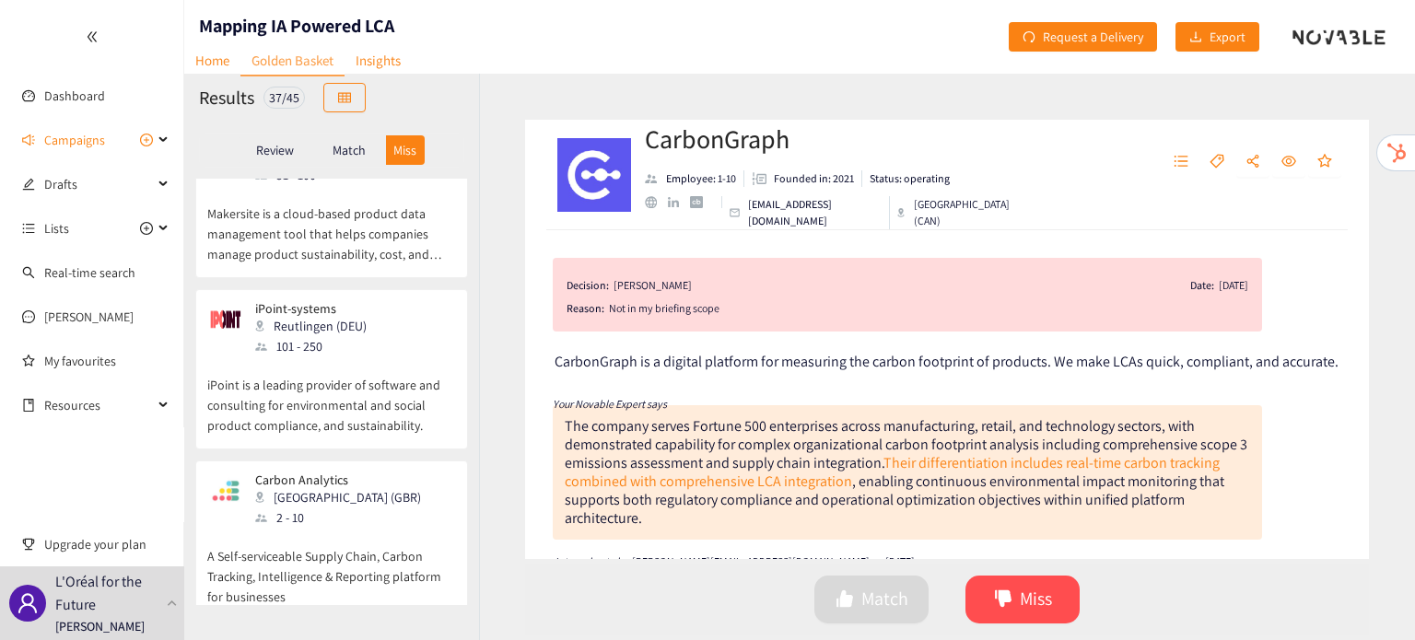
scroll to position [3553, 0]
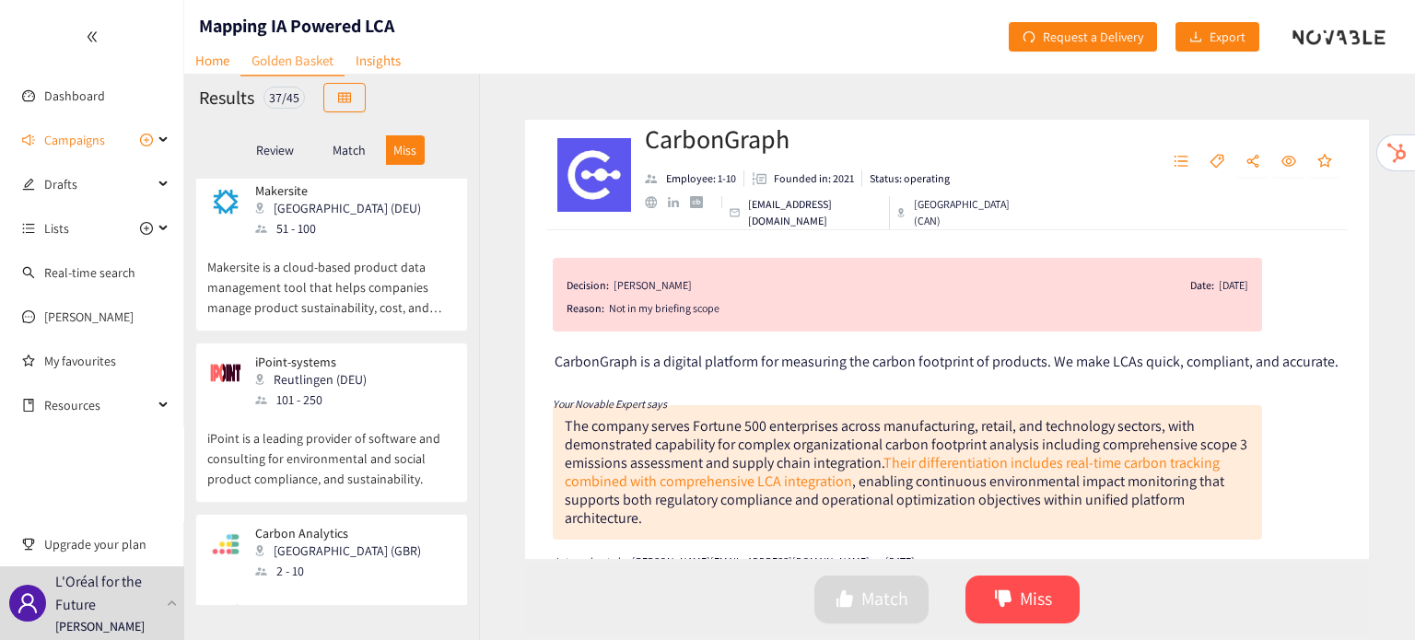
click at [416, 581] on p "A Self-serviceable Supply Chain, Carbon Tracking, Intelligence & Reporting plat…" at bounding box center [331, 620] width 249 height 79
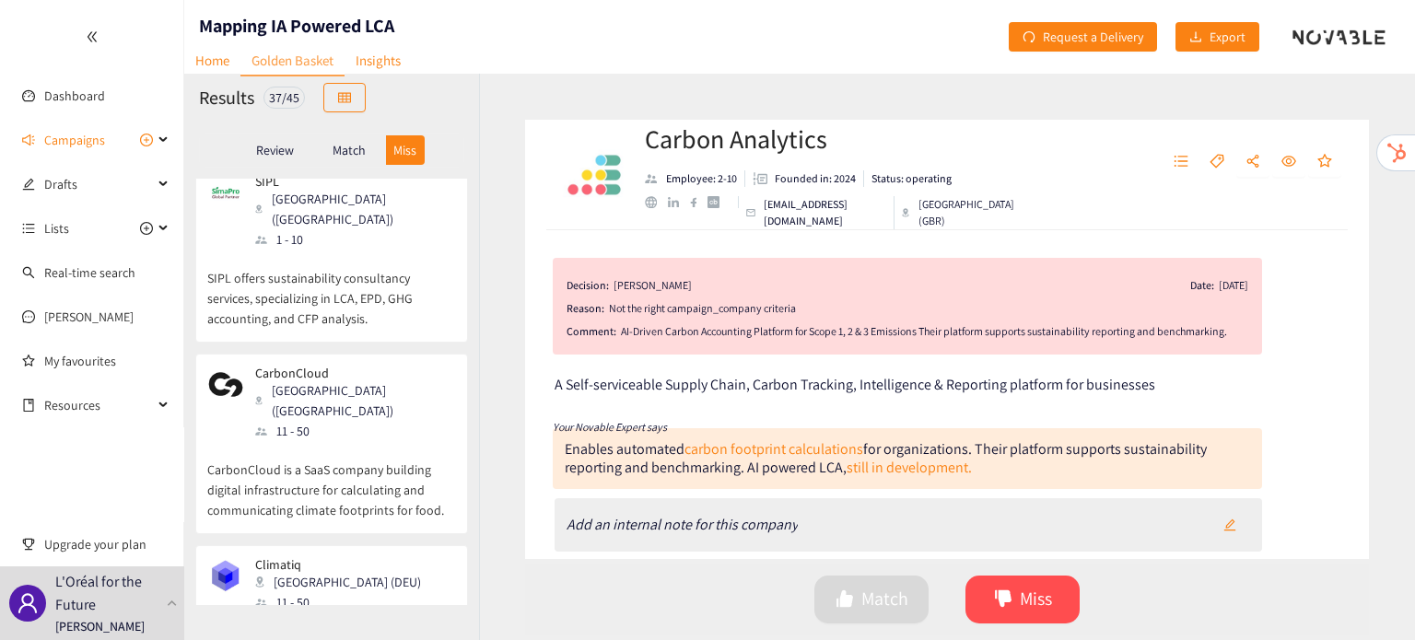
scroll to position [0, 0]
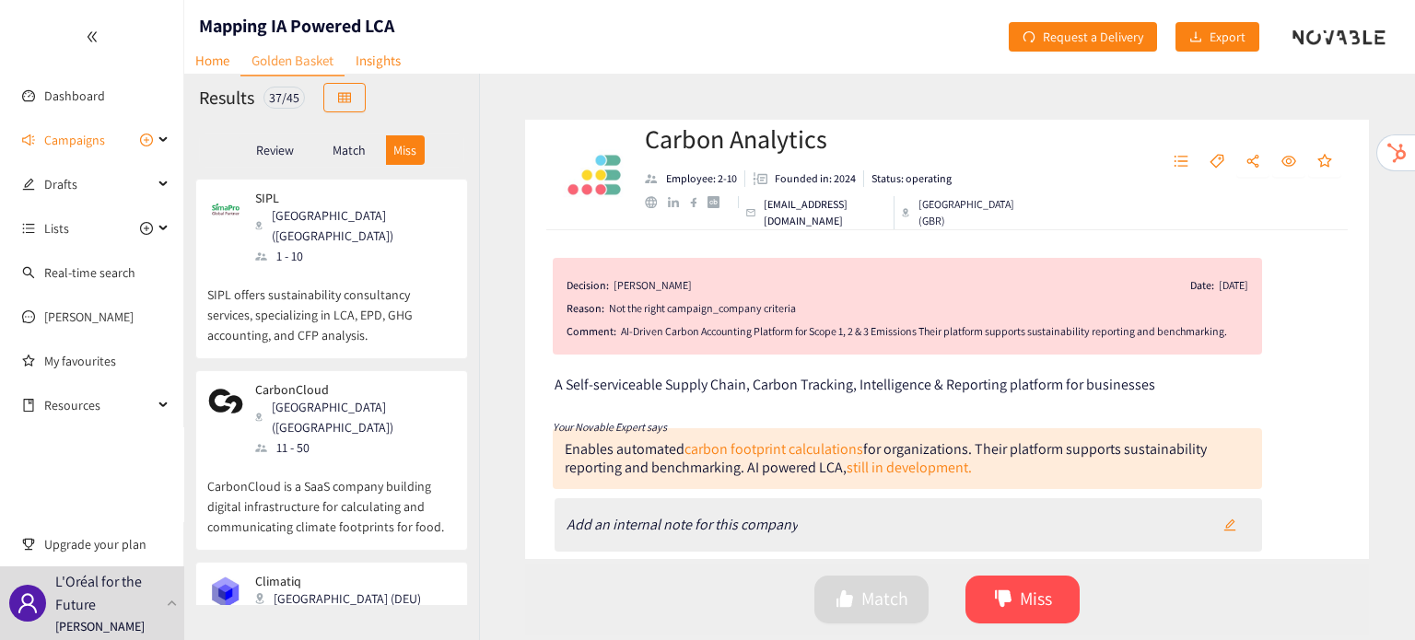
click at [341, 458] on p "CarbonCloud is a SaaS company building digital infrastructure for calculating a…" at bounding box center [331, 497] width 249 height 79
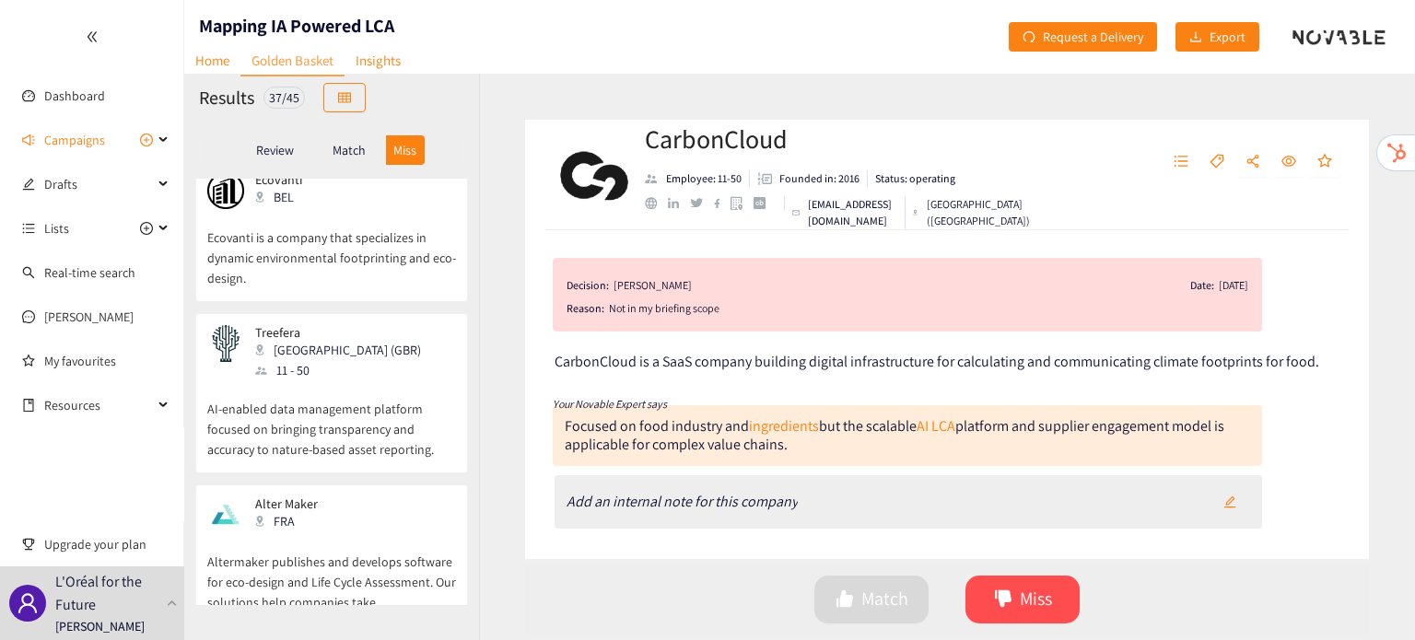
scroll to position [5591, 0]
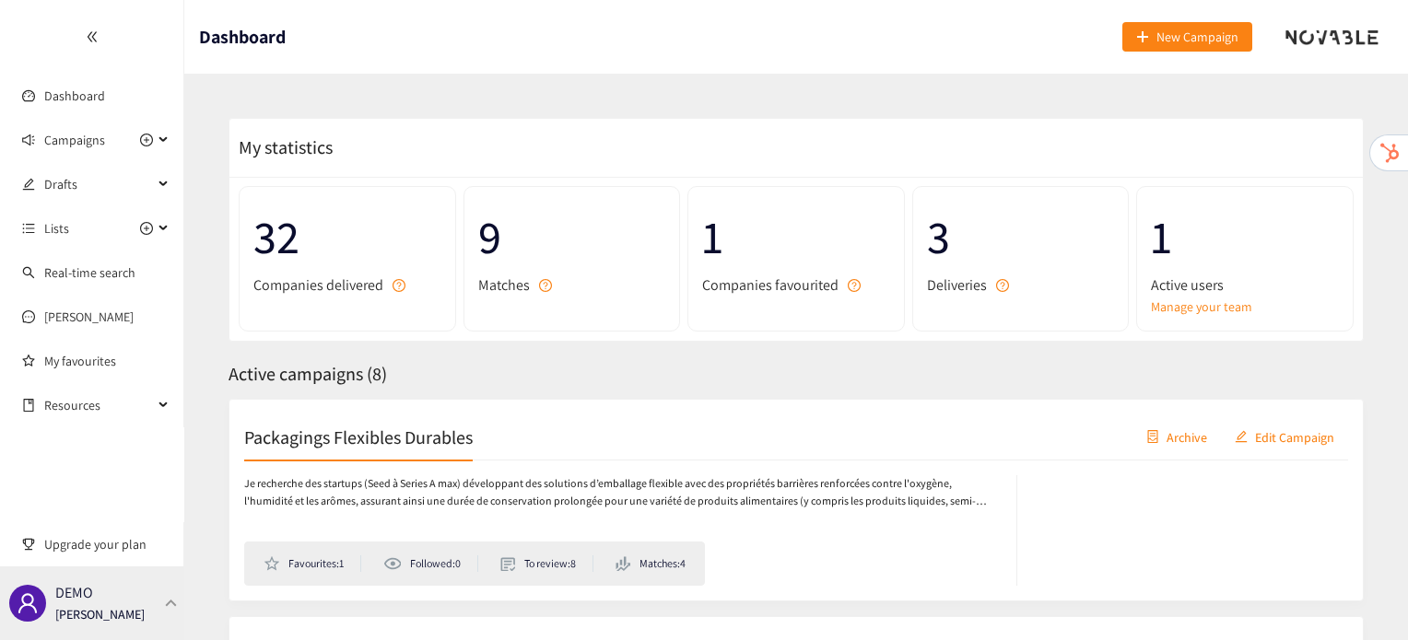
click at [156, 624] on div "DEMO Irene Violetta" at bounding box center [92, 604] width 184 height 74
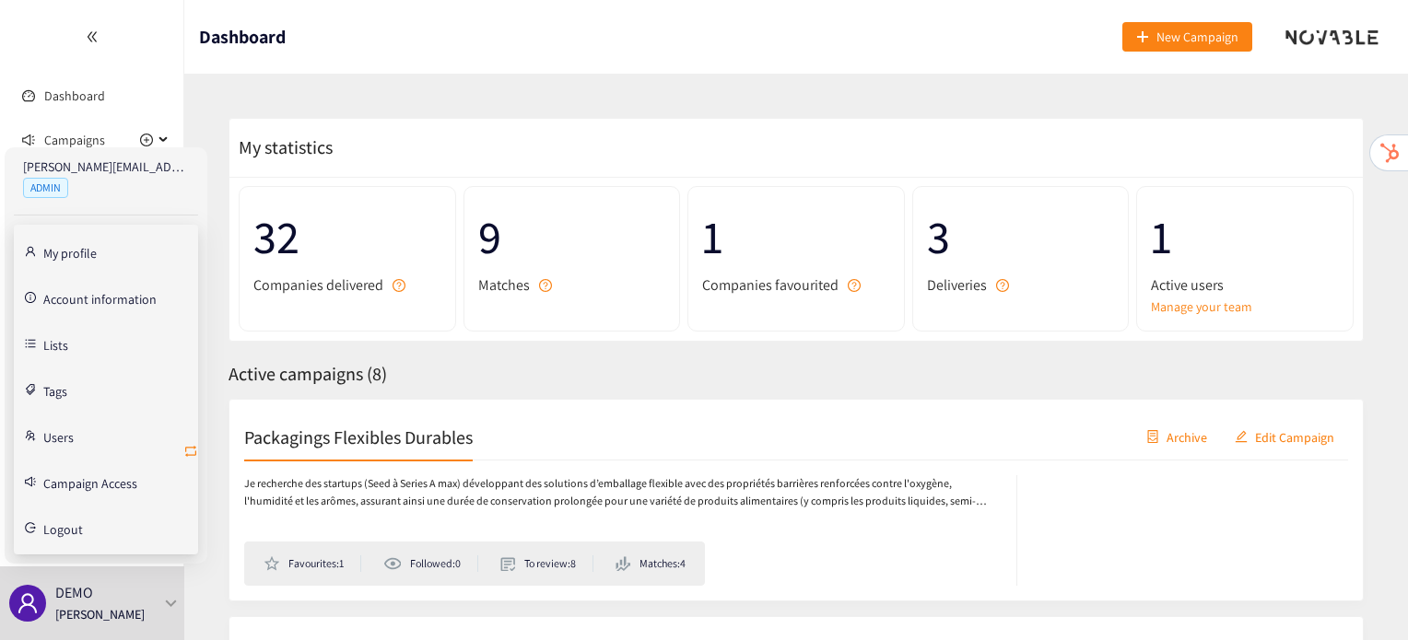
click at [190, 451] on icon "retweet" at bounding box center [190, 451] width 15 height 15
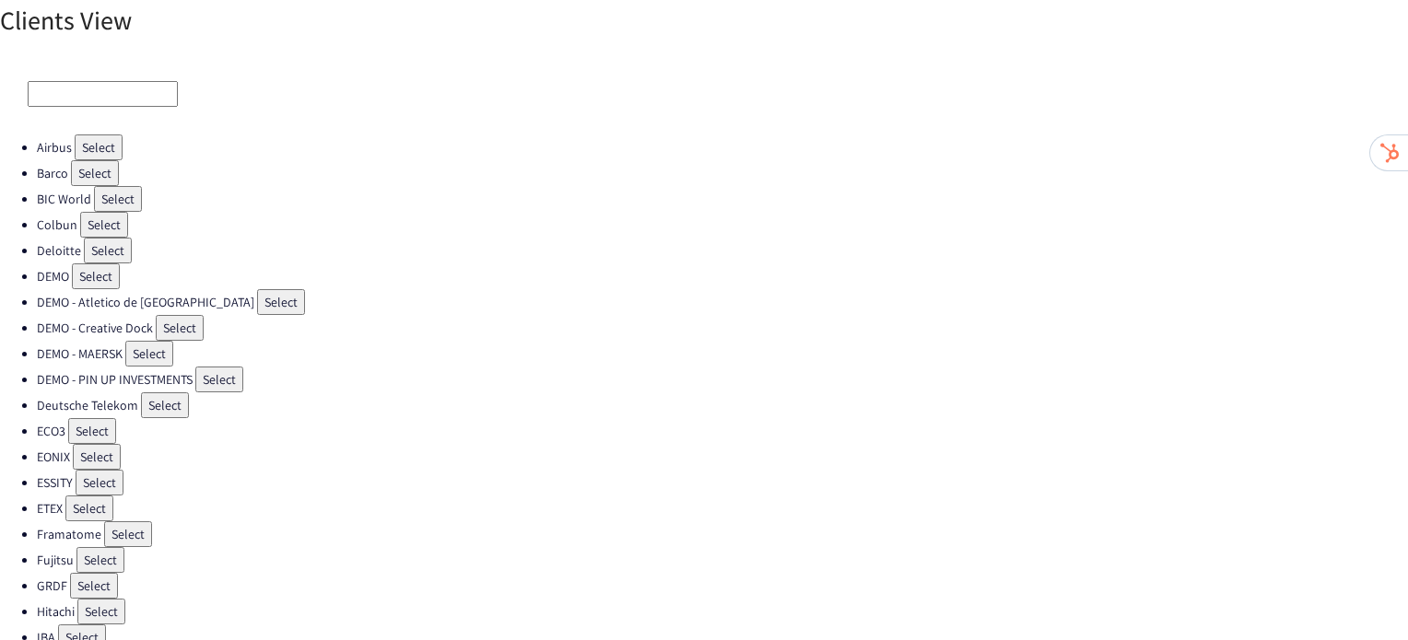
scroll to position [22, 0]
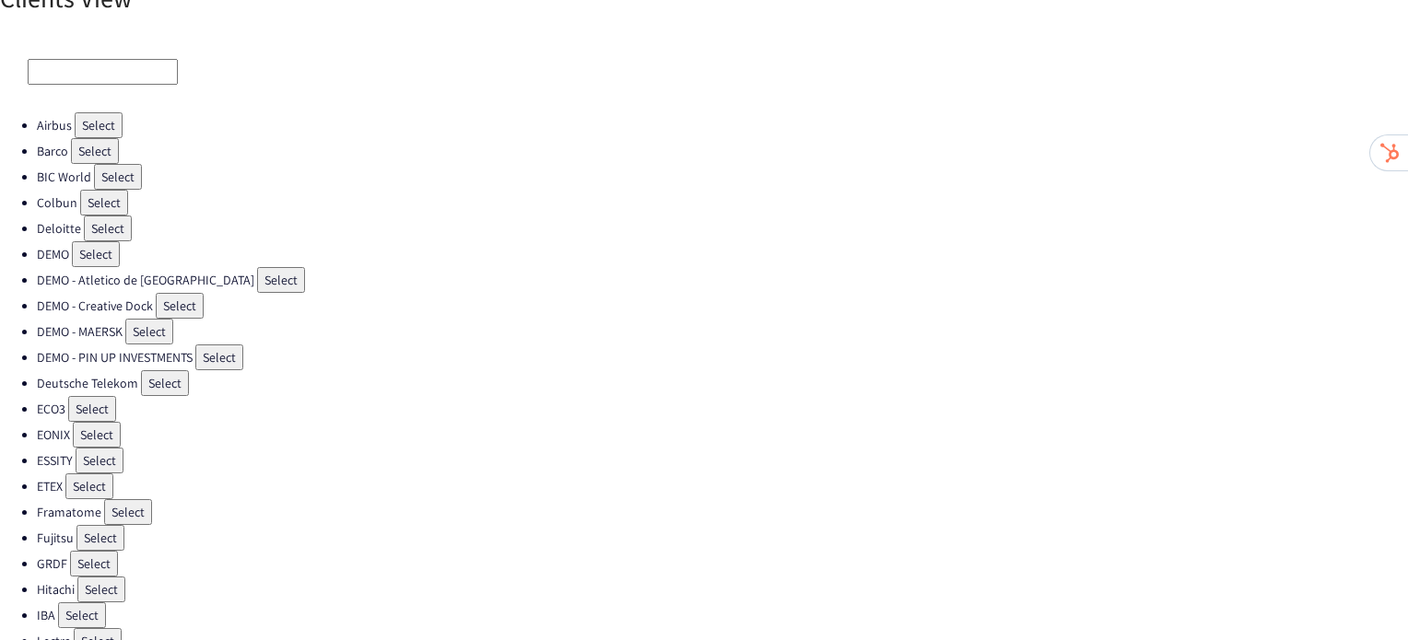
click at [150, 499] on li "Framatome Select" at bounding box center [722, 512] width 1371 height 26
click at [134, 499] on button "Select" at bounding box center [128, 512] width 48 height 26
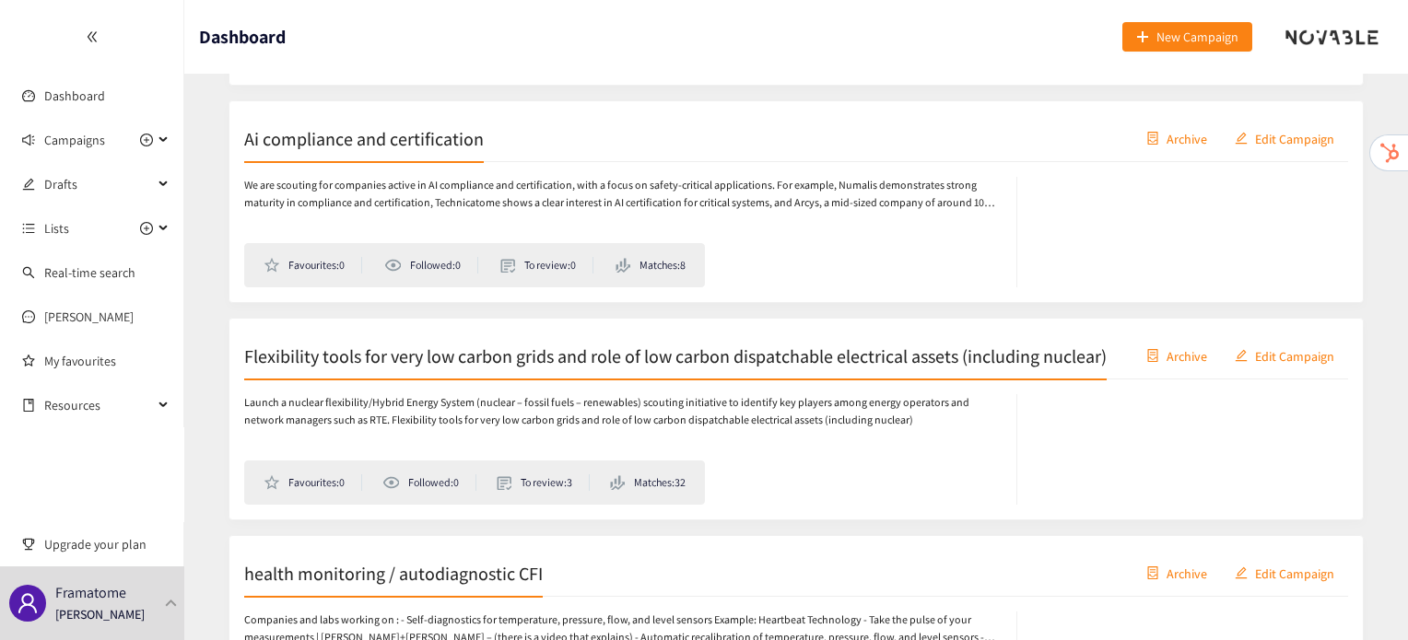
scroll to position [516, 0]
click at [372, 125] on h2 "Ai compliance and certification" at bounding box center [364, 138] width 240 height 26
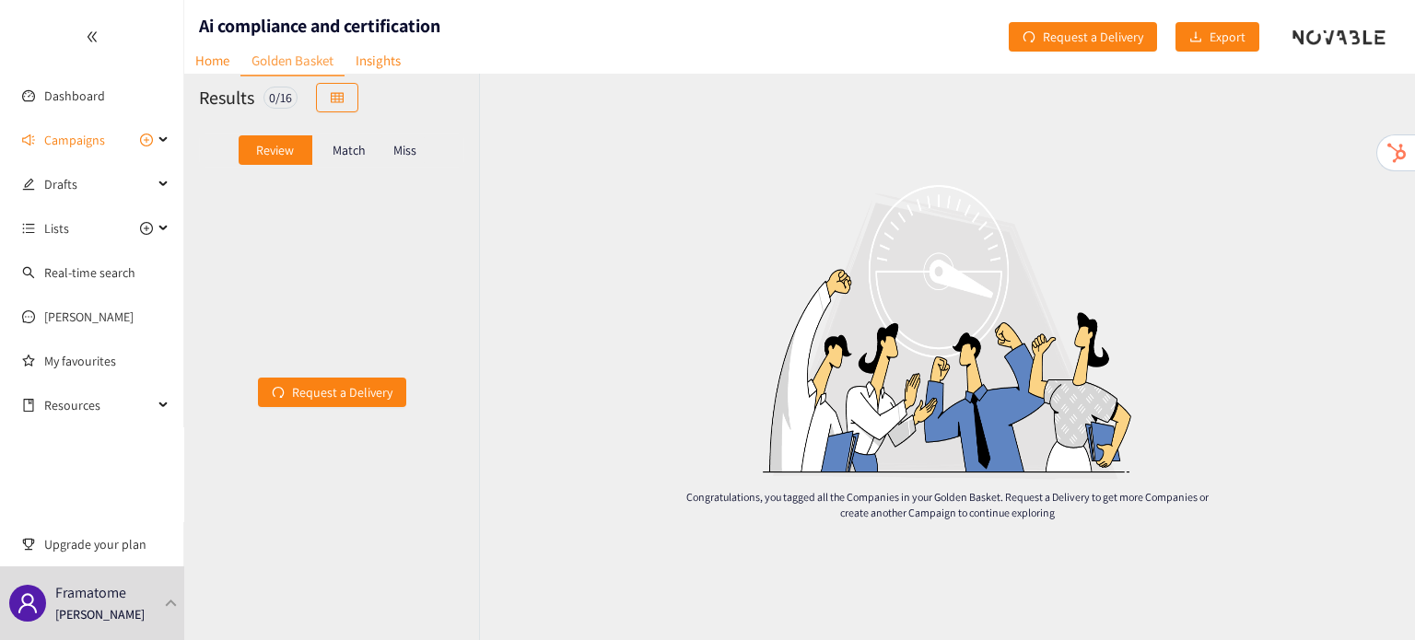
click at [328, 157] on div "Match" at bounding box center [349, 149] width 74 height 29
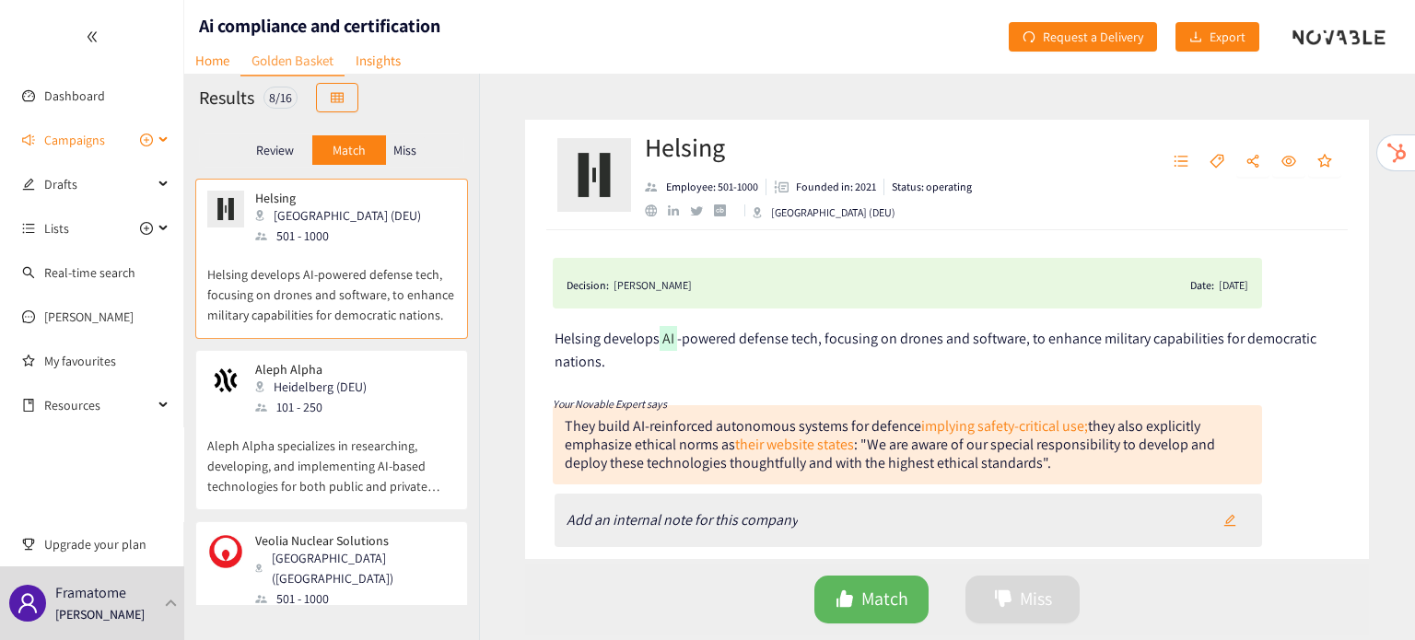
click at [64, 147] on span "Campaigns" at bounding box center [74, 140] width 61 height 37
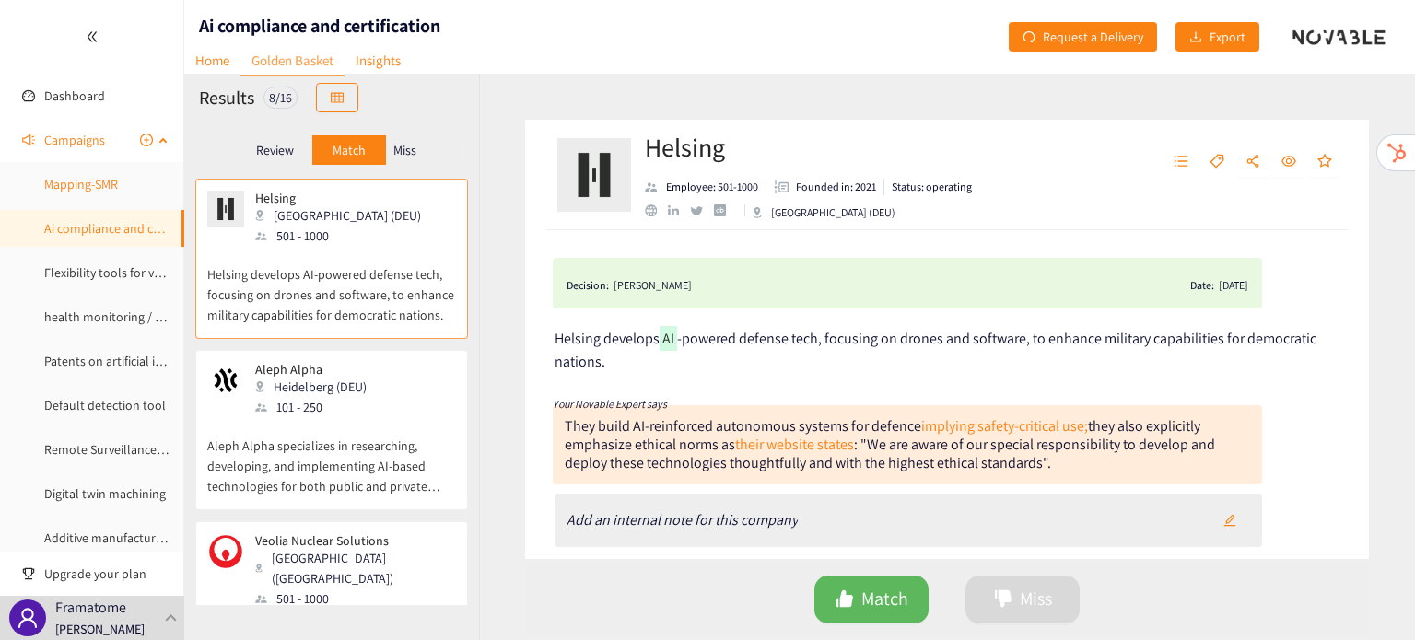
click at [93, 181] on link "Mapping-SMR" at bounding box center [81, 184] width 74 height 17
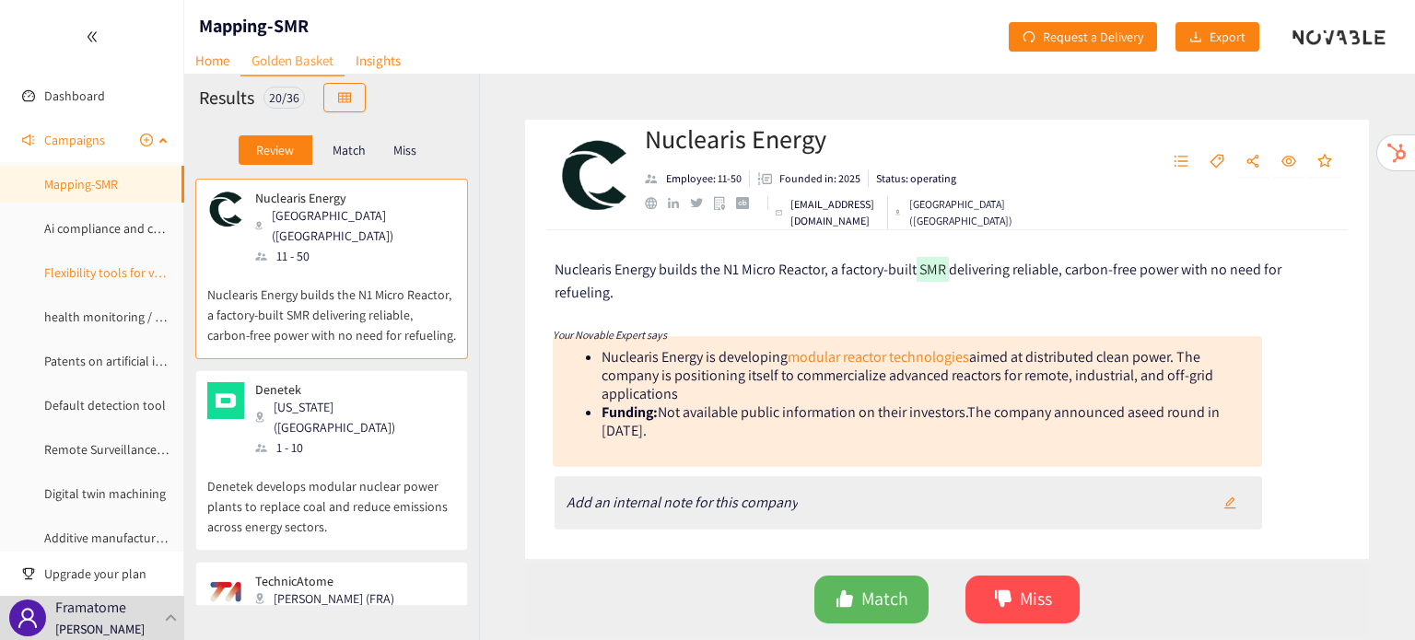
click at [99, 281] on link "Flexibility tools for very low carbon grids and role of low carbon dispatchable…" at bounding box center [352, 272] width 616 height 17
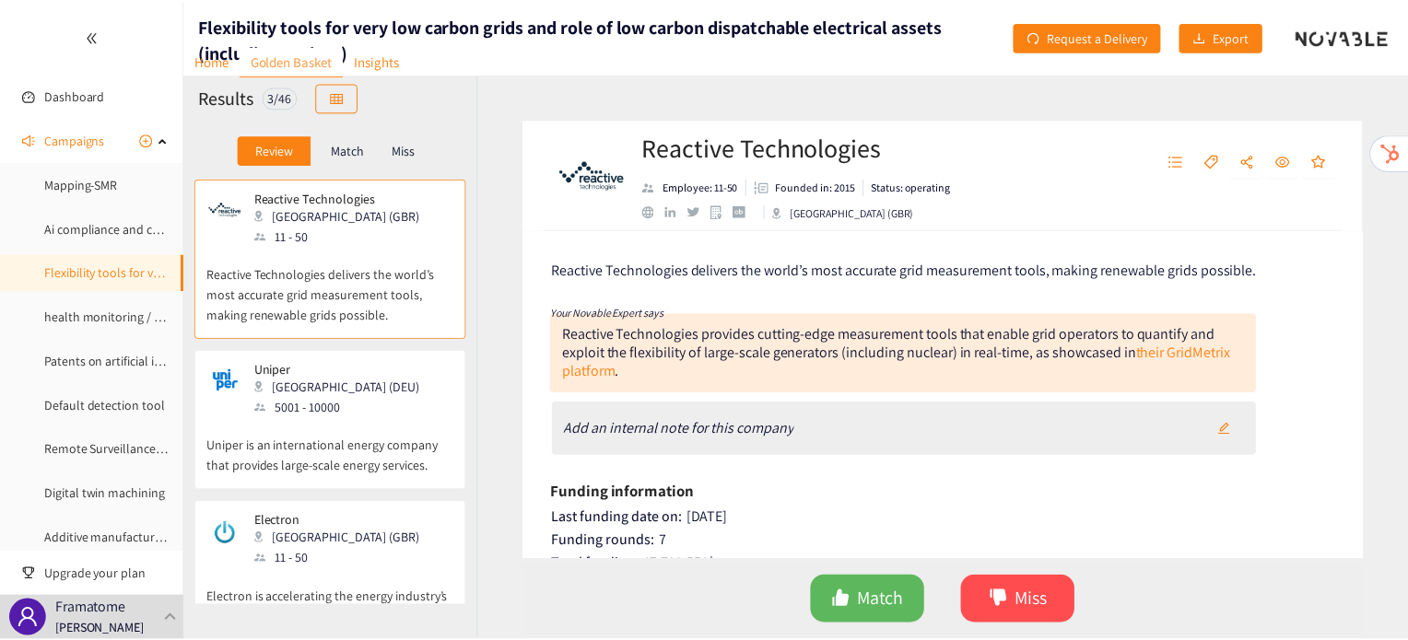
scroll to position [65, 0]
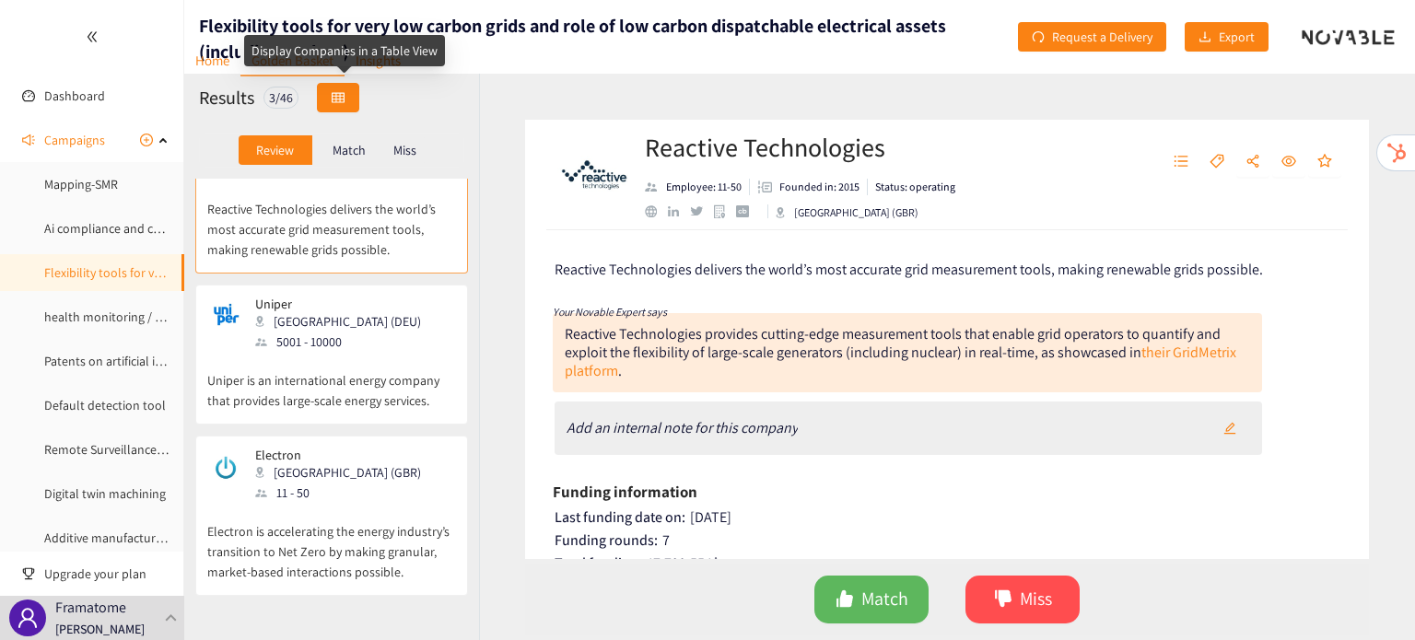
click at [350, 100] on button "button" at bounding box center [338, 97] width 42 height 29
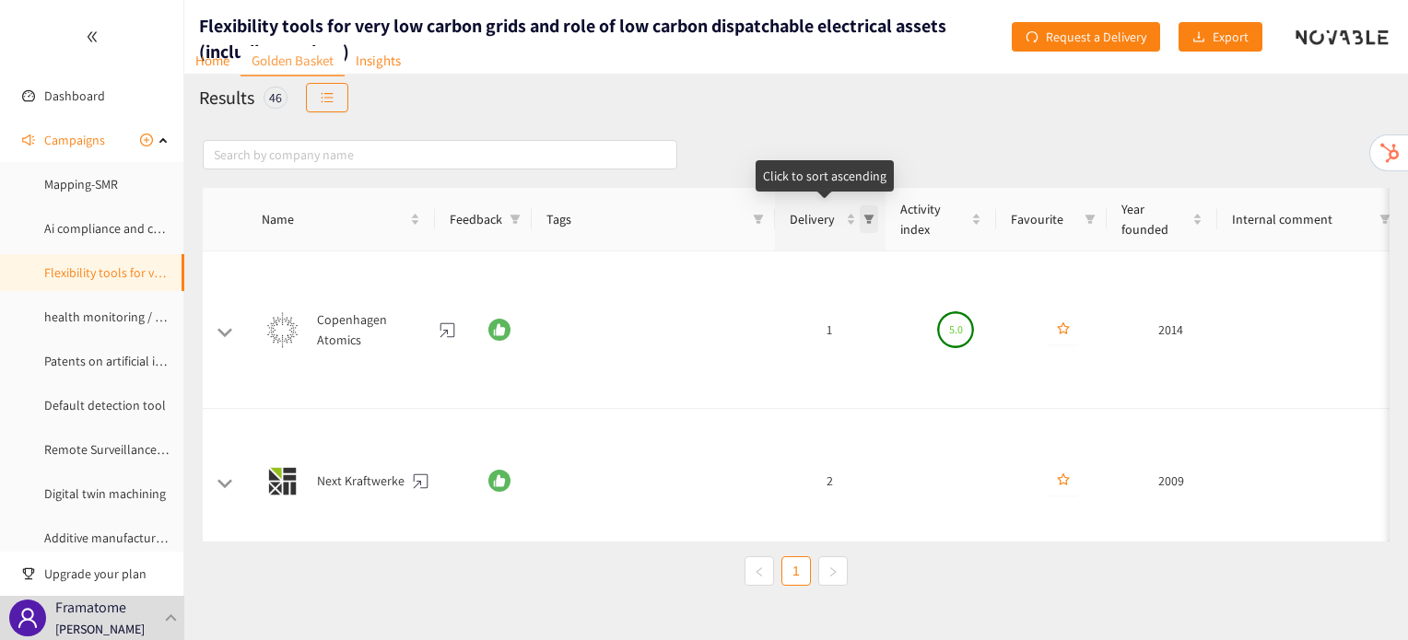
click at [877, 219] on span "Delivery" at bounding box center [869, 219] width 18 height 28
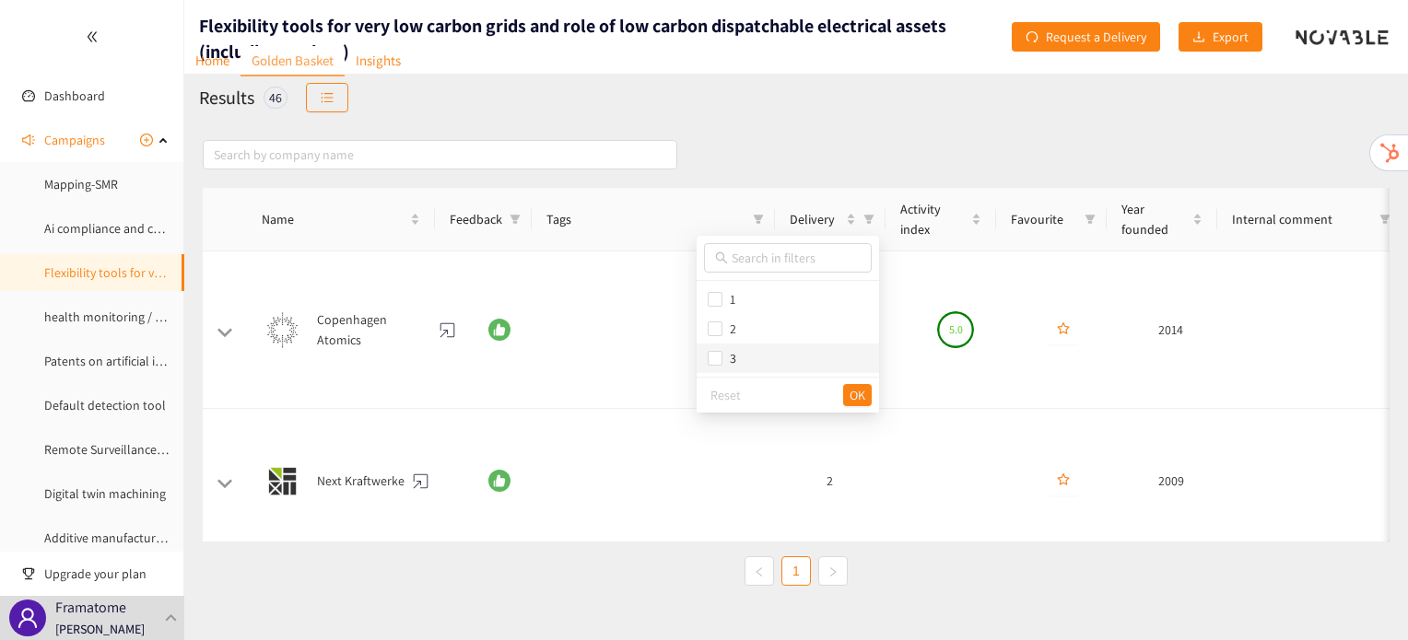
click at [778, 357] on span "3" at bounding box center [788, 358] width 160 height 20
checkbox input "true"
click at [850, 391] on span "OK" at bounding box center [858, 395] width 16 height 20
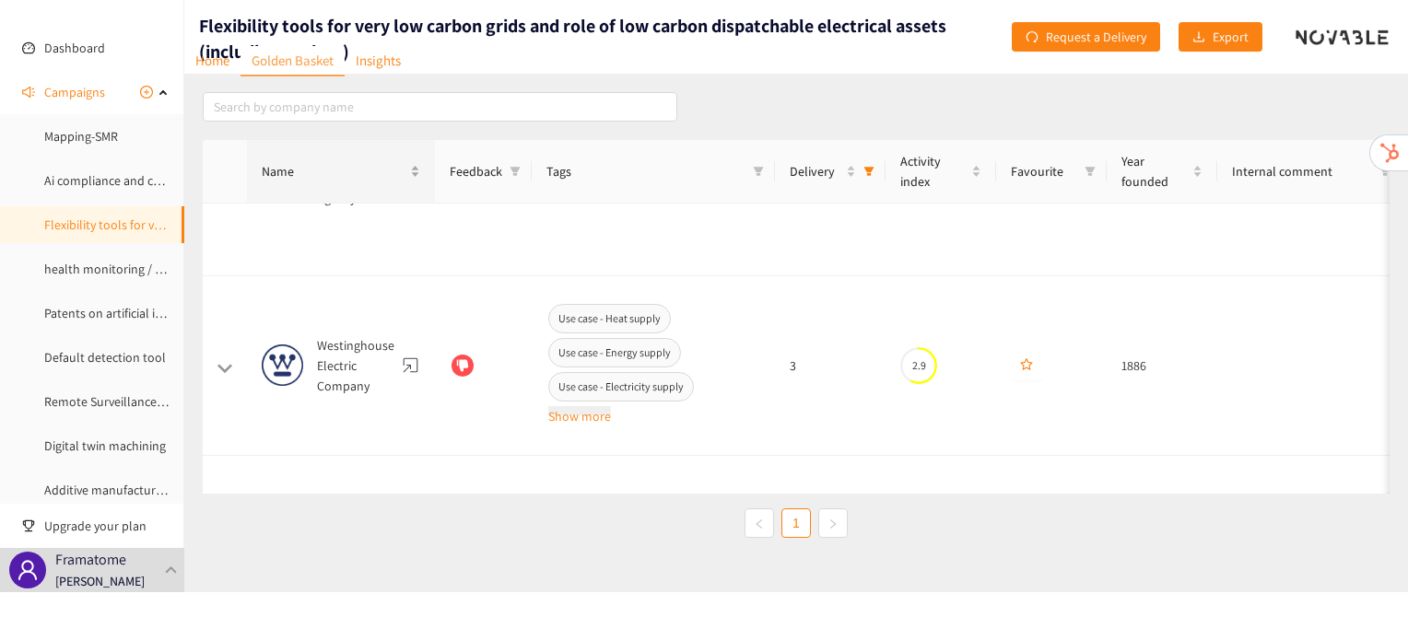
scroll to position [2451, 0]
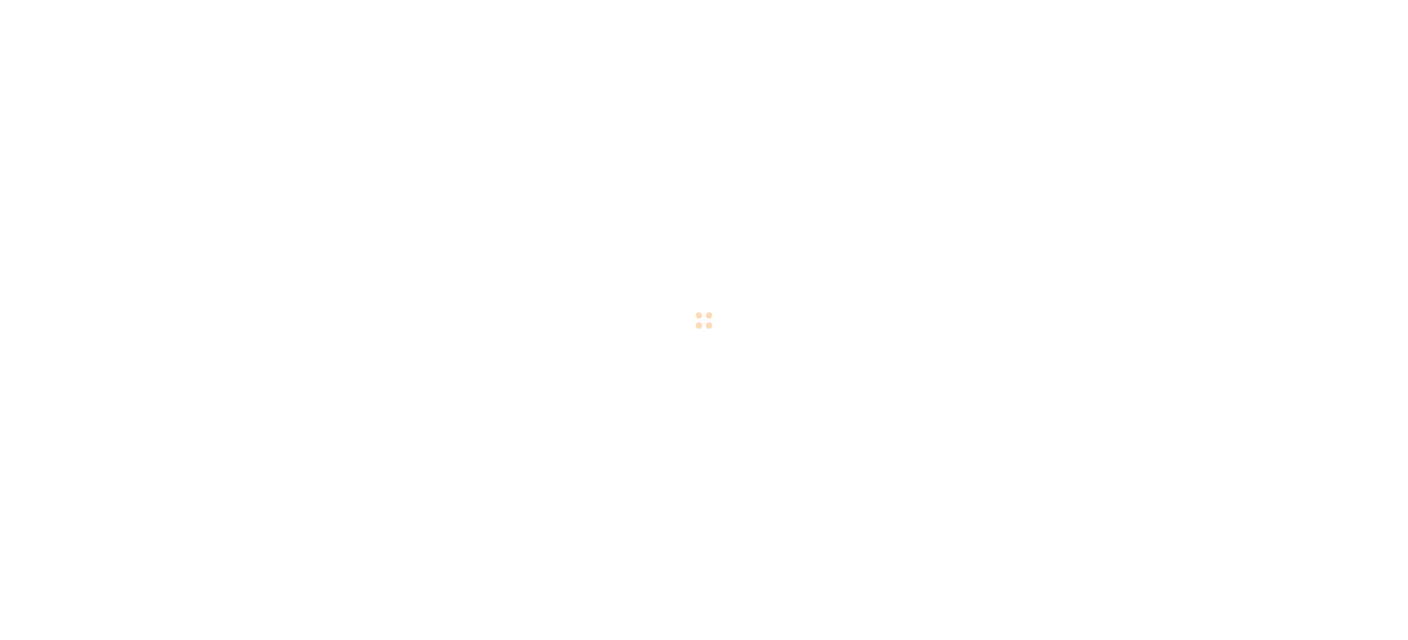
checkbox input "true"
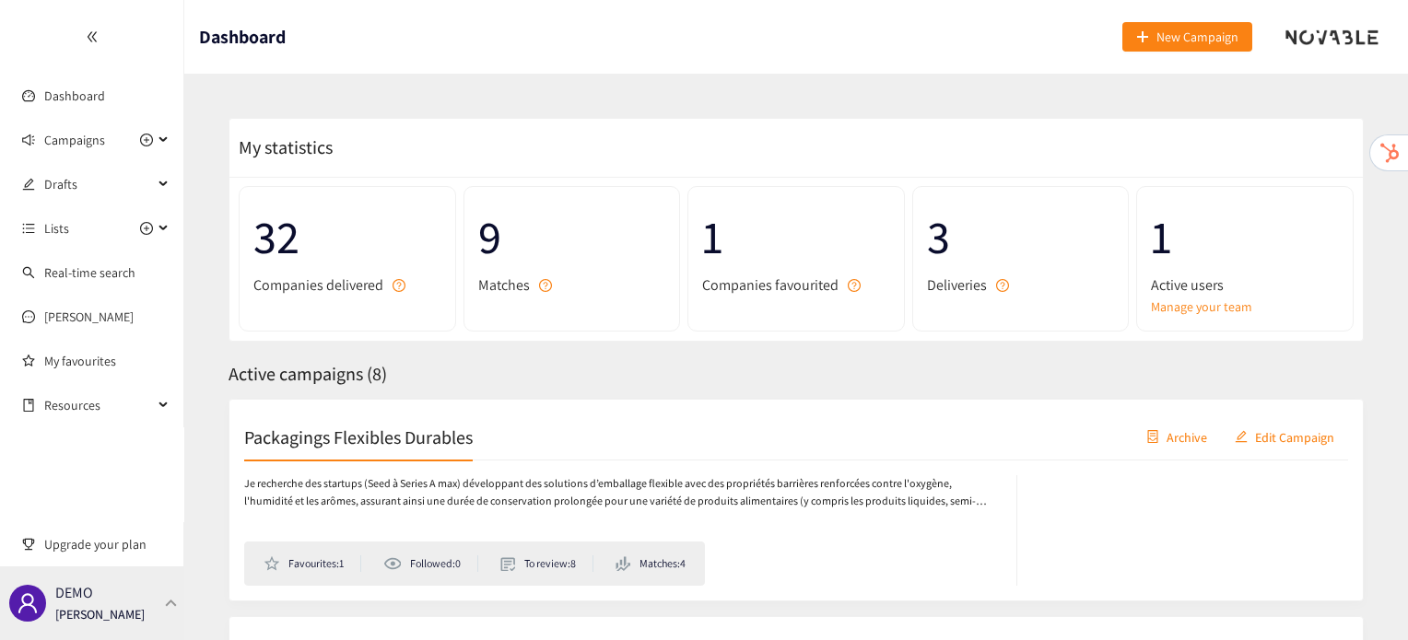
click at [147, 597] on div "DEMO [PERSON_NAME]" at bounding box center [92, 604] width 184 height 74
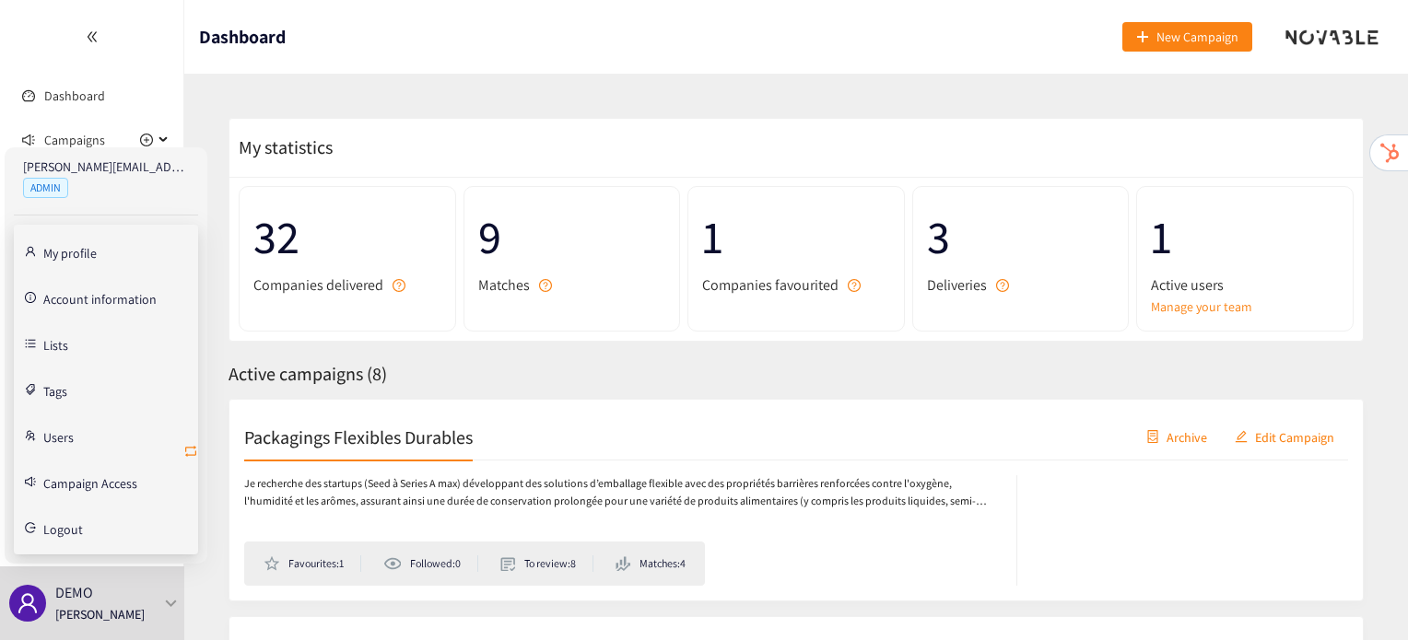
click at [196, 452] on icon "retweet" at bounding box center [190, 451] width 15 height 15
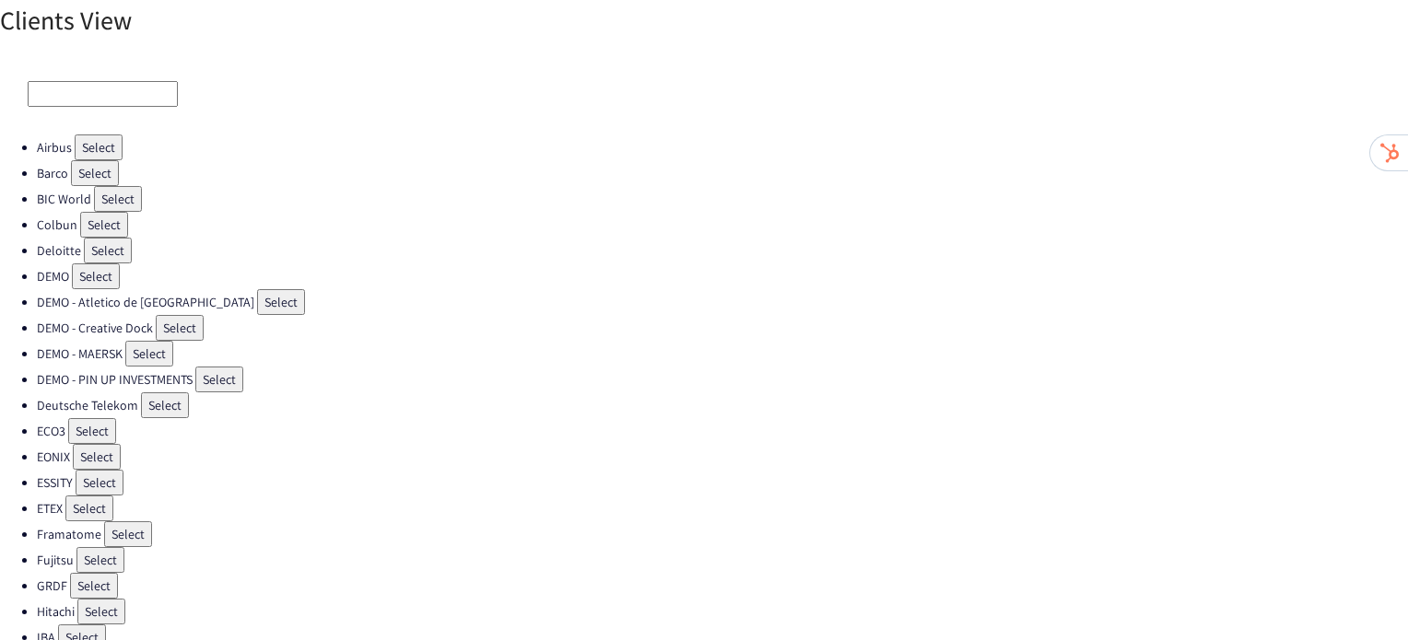
click at [147, 522] on li "Framatome Select" at bounding box center [722, 535] width 1371 height 26
click at [142, 522] on button "Select" at bounding box center [128, 535] width 48 height 26
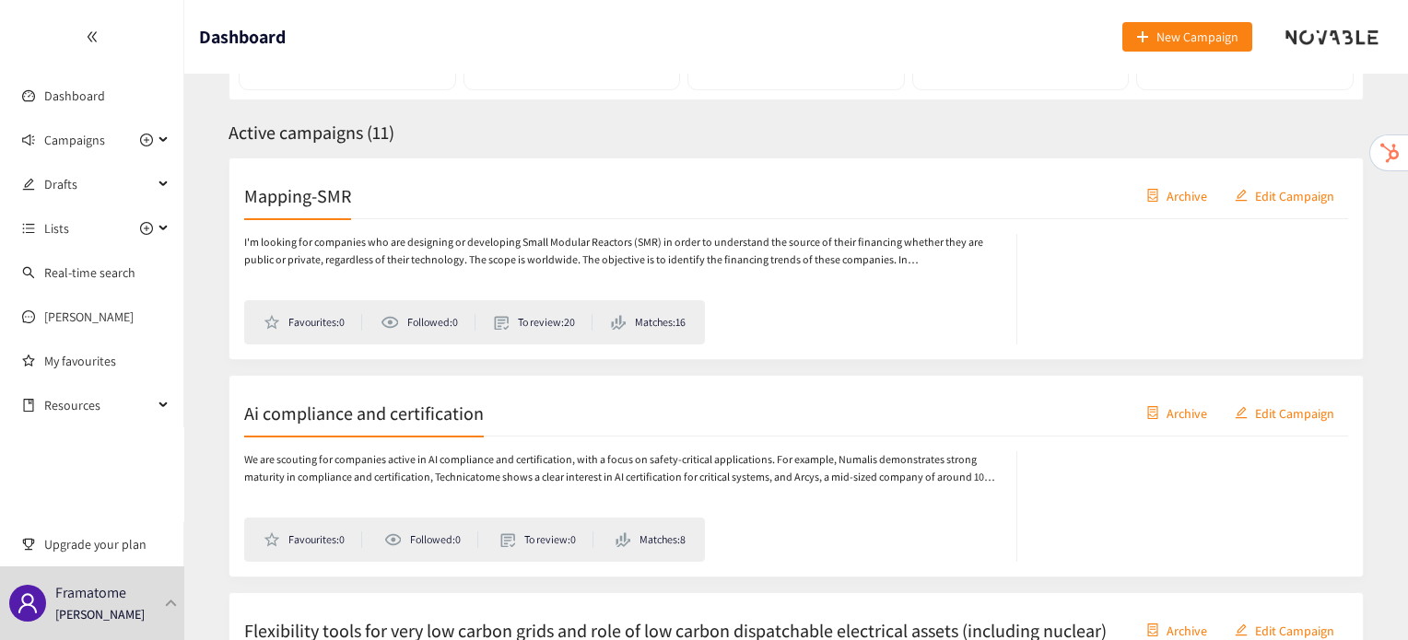
scroll to position [247, 0]
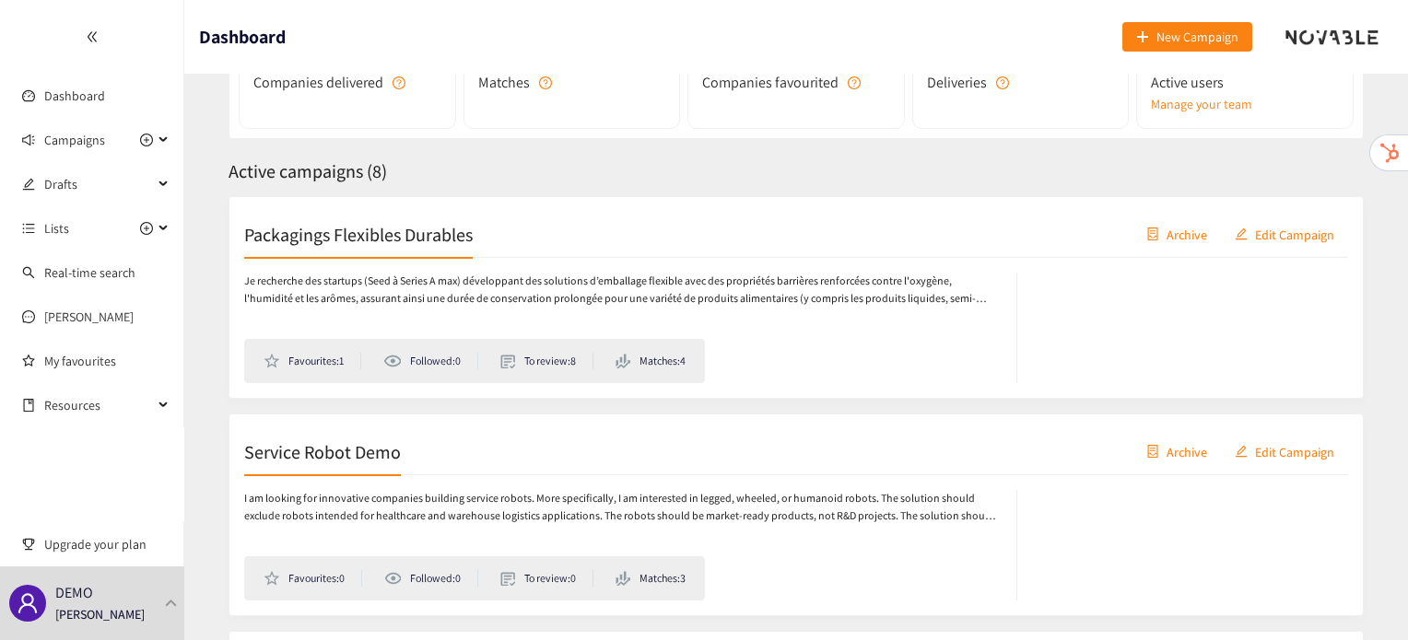
scroll to position [212, 0]
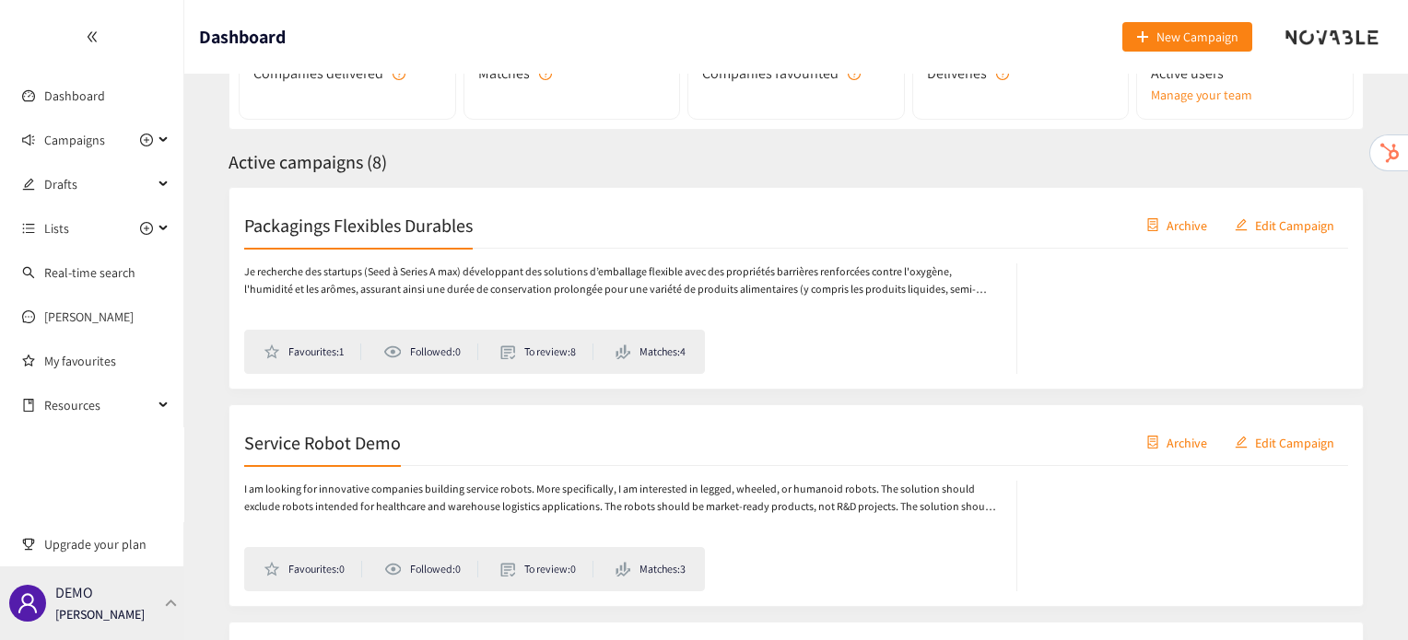
click at [155, 604] on div "DEMO [PERSON_NAME]" at bounding box center [92, 604] width 184 height 74
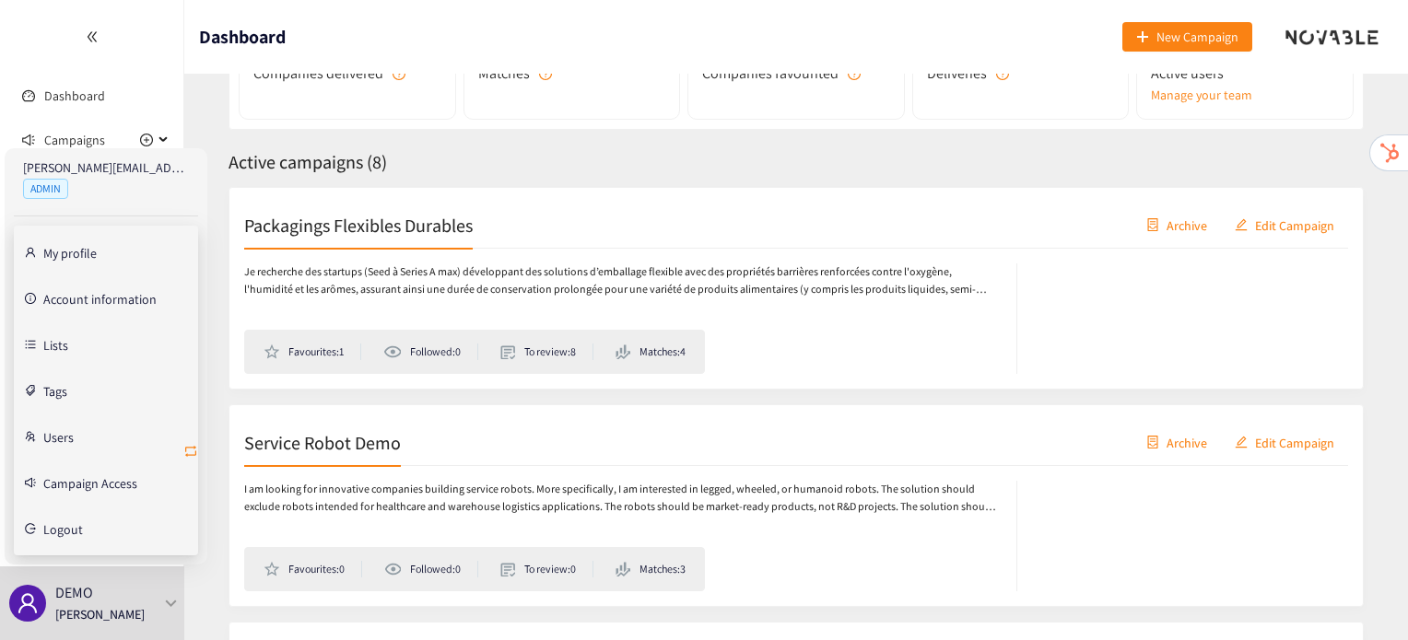
click at [185, 456] on icon "retweet" at bounding box center [190, 451] width 15 height 15
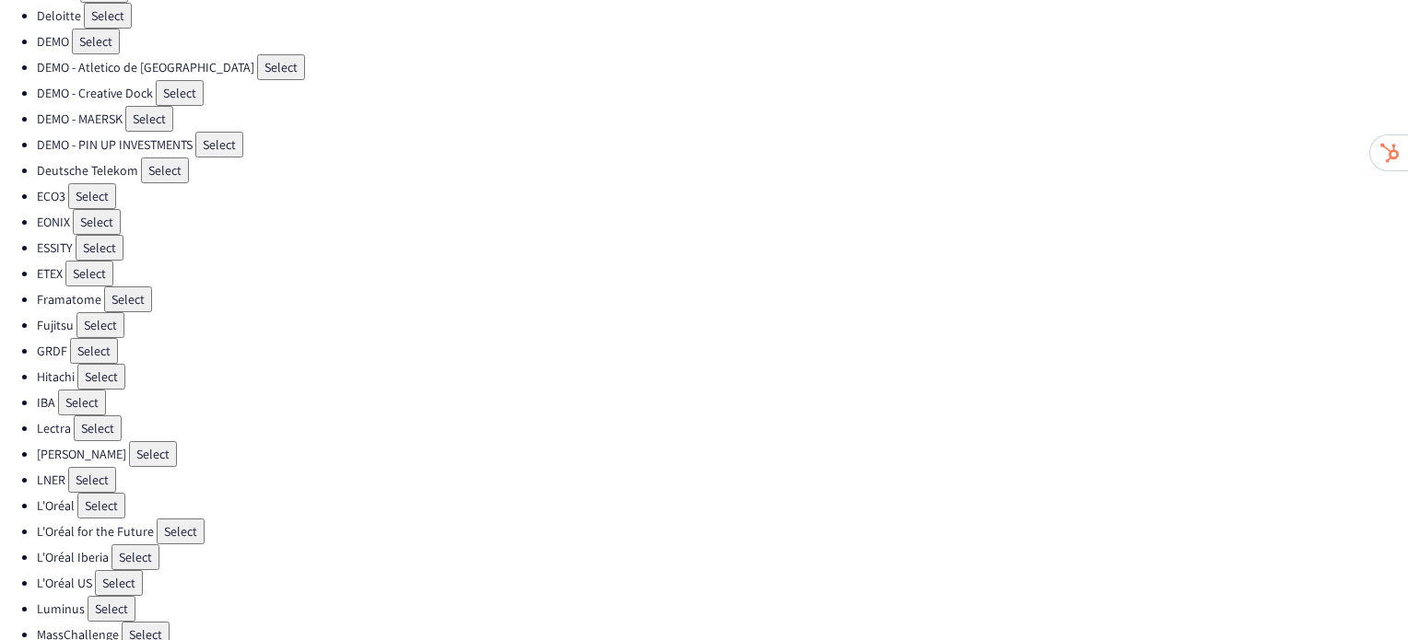
scroll to position [254, 0]
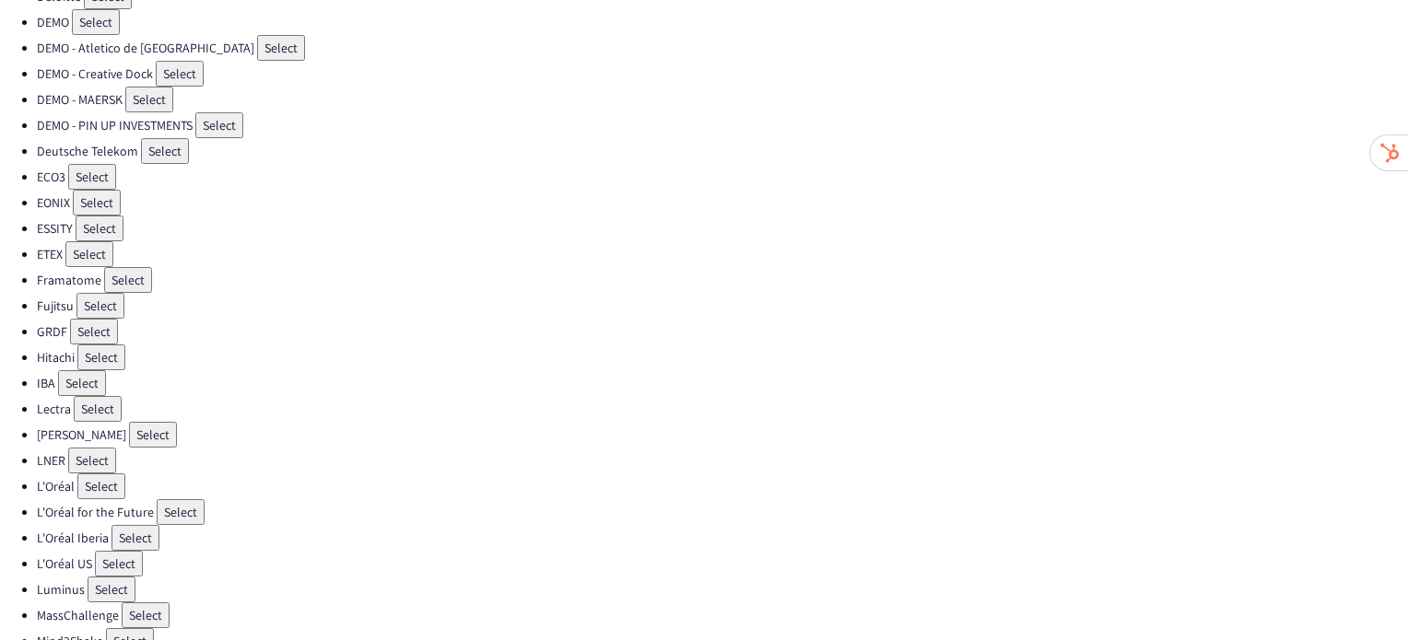
click at [88, 297] on button "Select" at bounding box center [100, 306] width 48 height 26
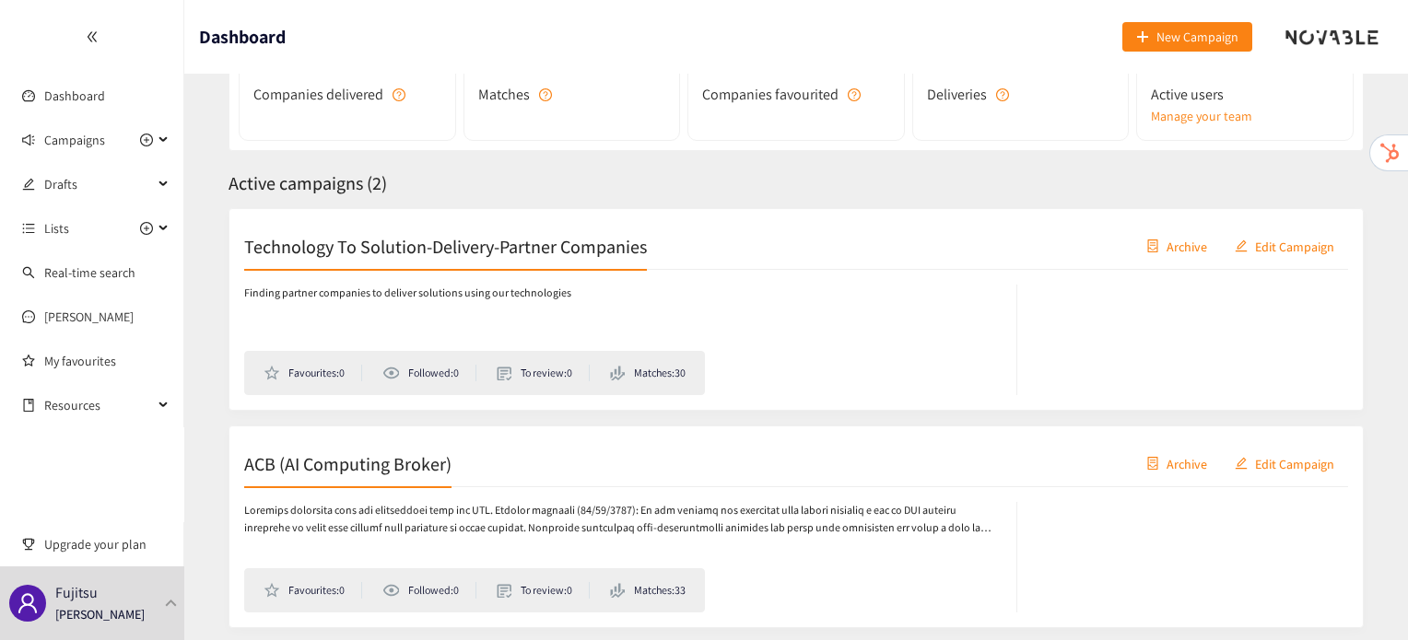
scroll to position [257, 0]
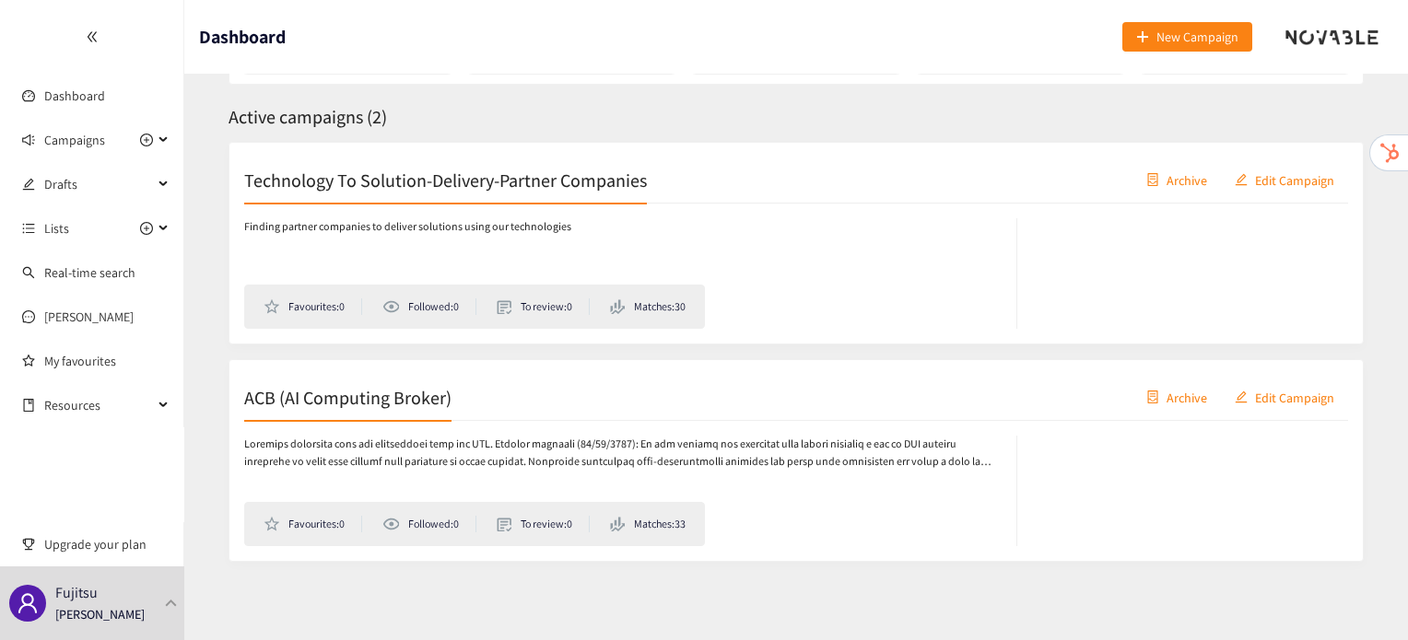
click at [362, 397] on h2 "ACB (AI Computing Broker)" at bounding box center [347, 397] width 207 height 26
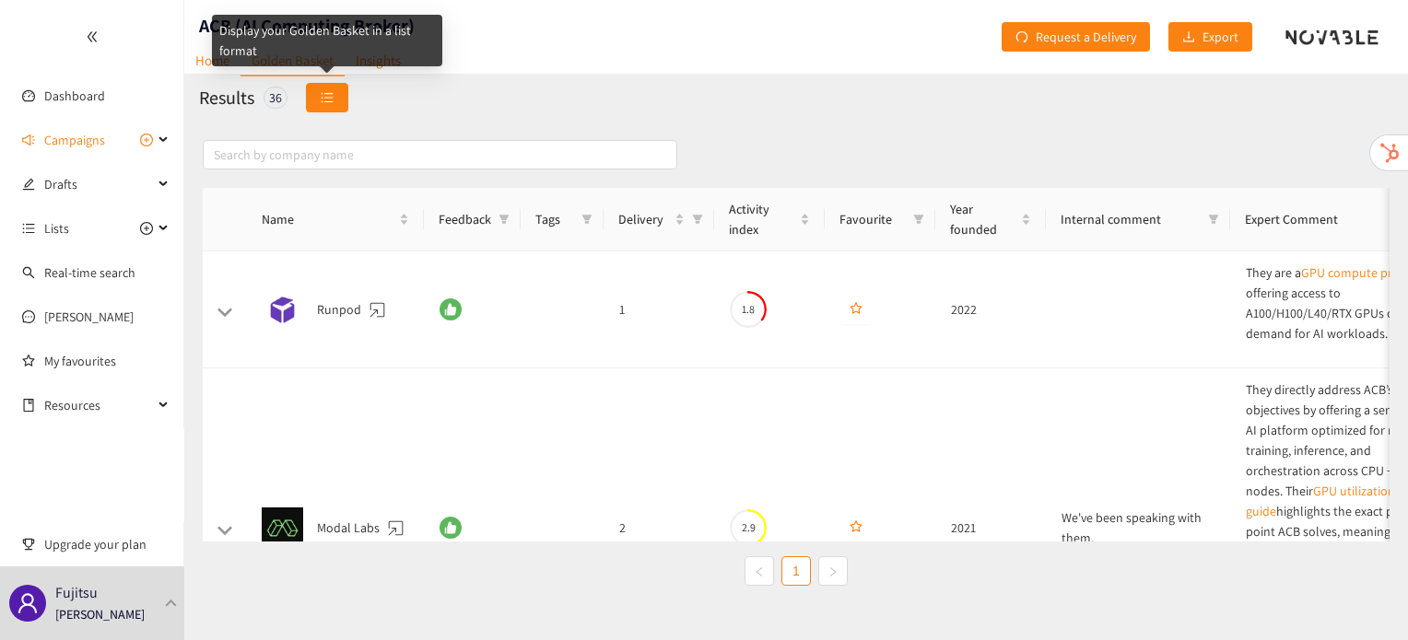
click at [328, 104] on span "unordered-list" at bounding box center [327, 98] width 13 height 15
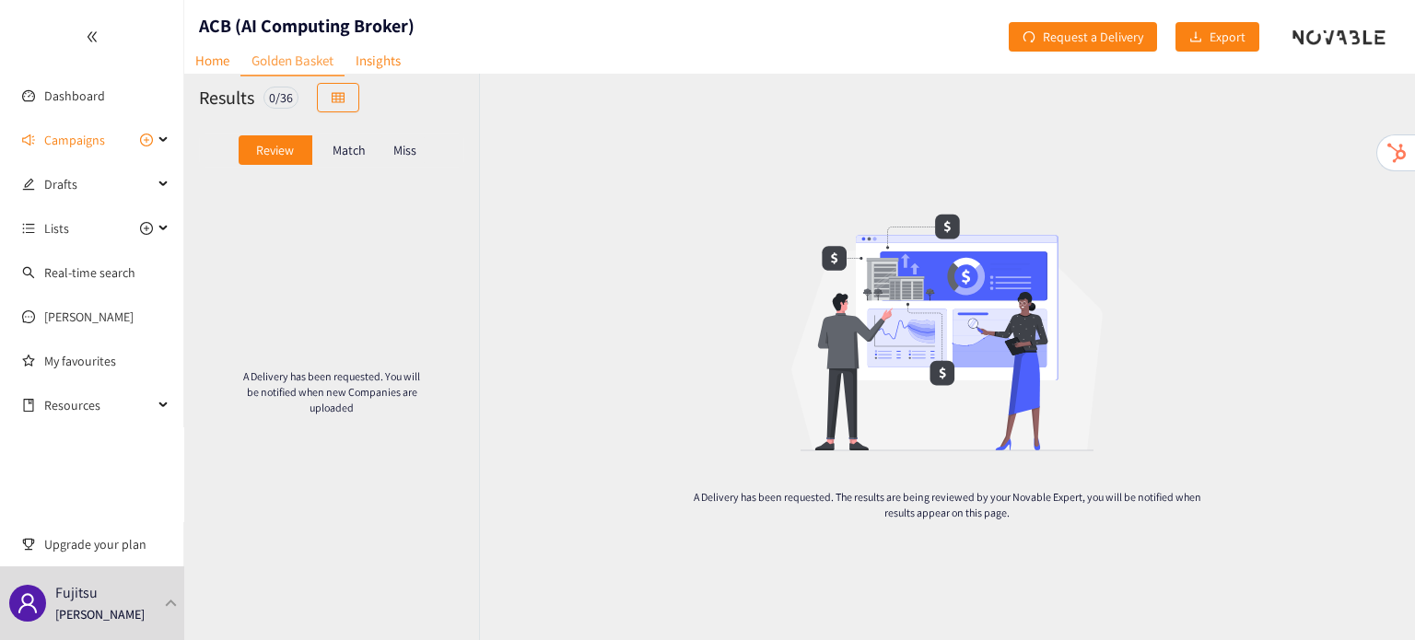
click at [346, 156] on p "Match" at bounding box center [349, 150] width 33 height 15
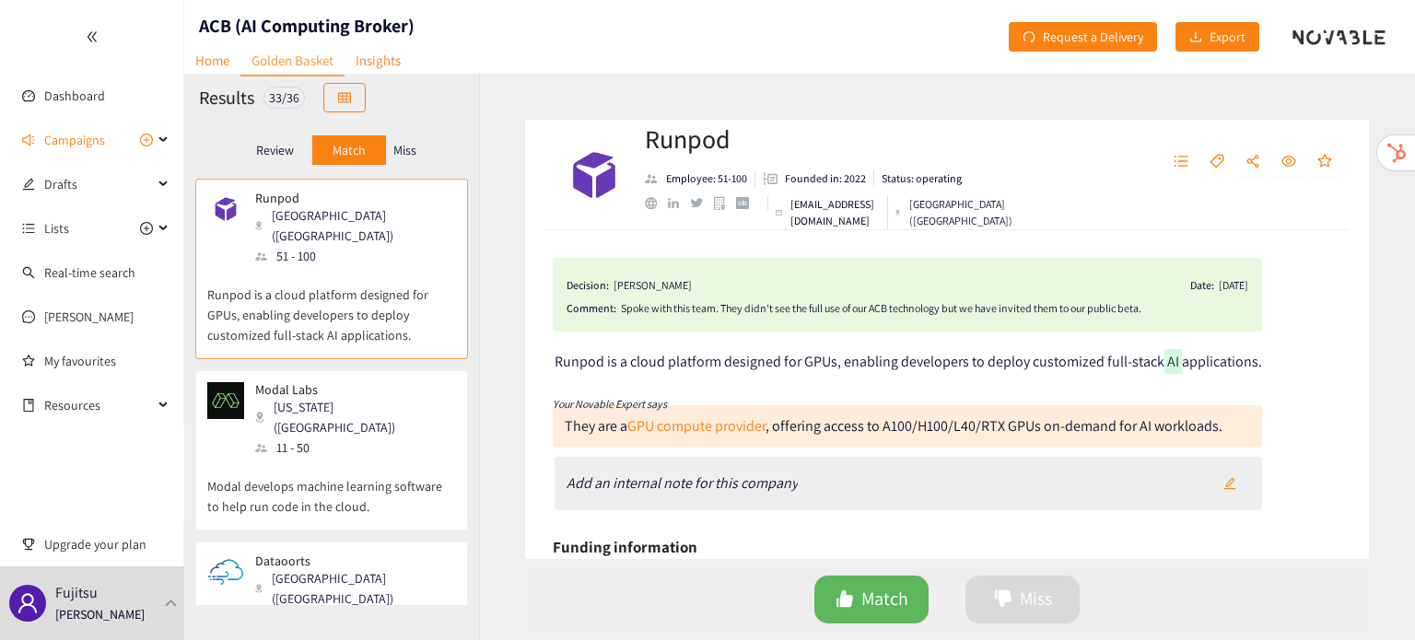
click at [417, 145] on div "Miss" at bounding box center [405, 149] width 39 height 29
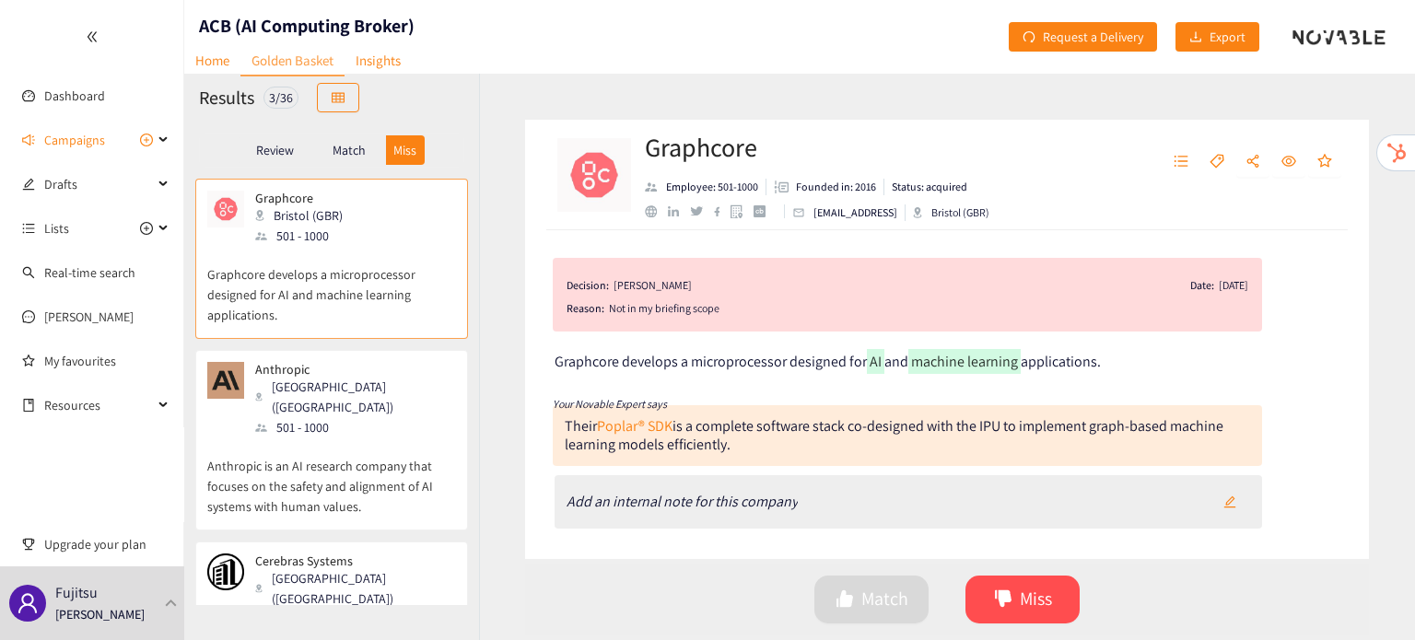
click at [273, 154] on p "Review" at bounding box center [275, 150] width 38 height 15
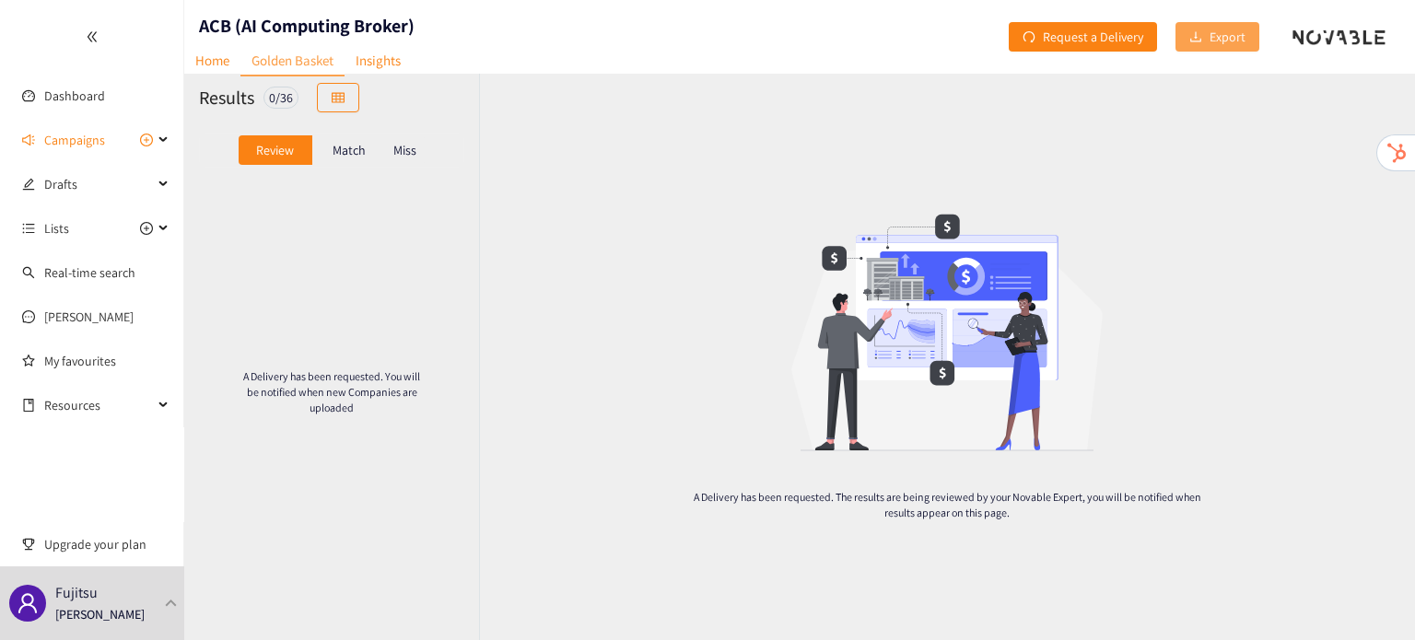
click at [1236, 35] on span "Export" at bounding box center [1228, 37] width 36 height 20
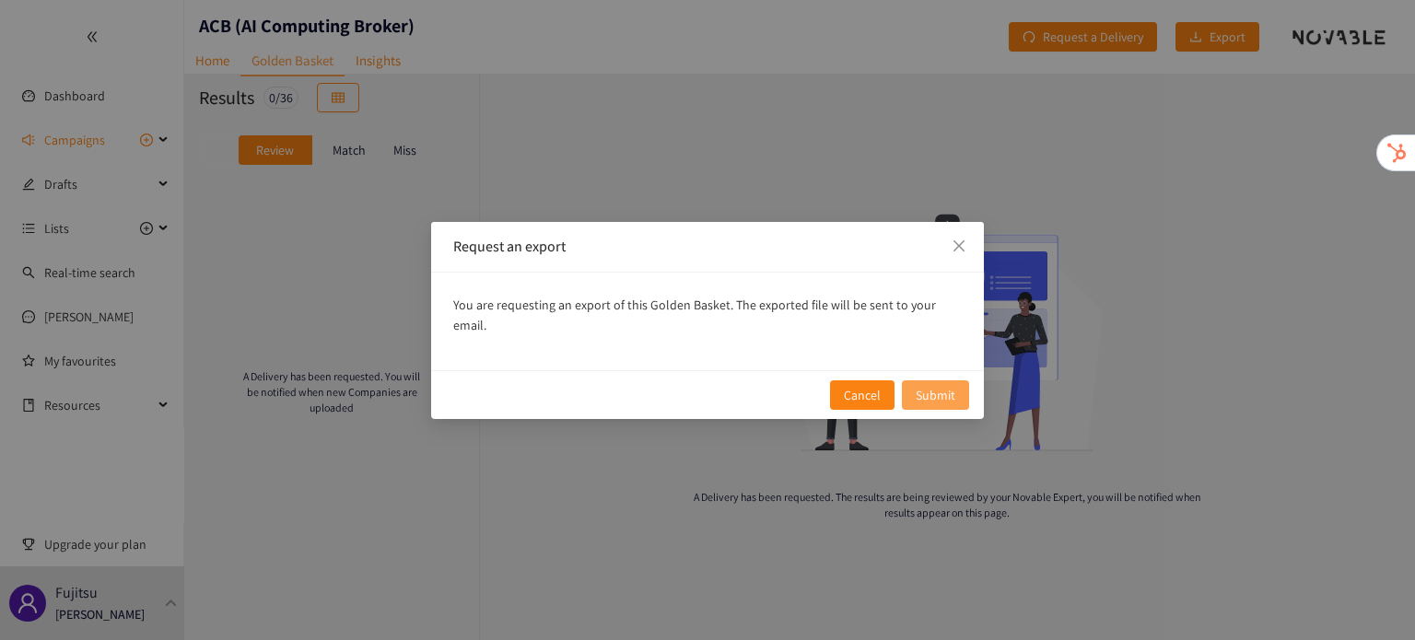
click at [965, 381] on button "Submit" at bounding box center [935, 395] width 67 height 29
